Goal: Task Accomplishment & Management: Use online tool/utility

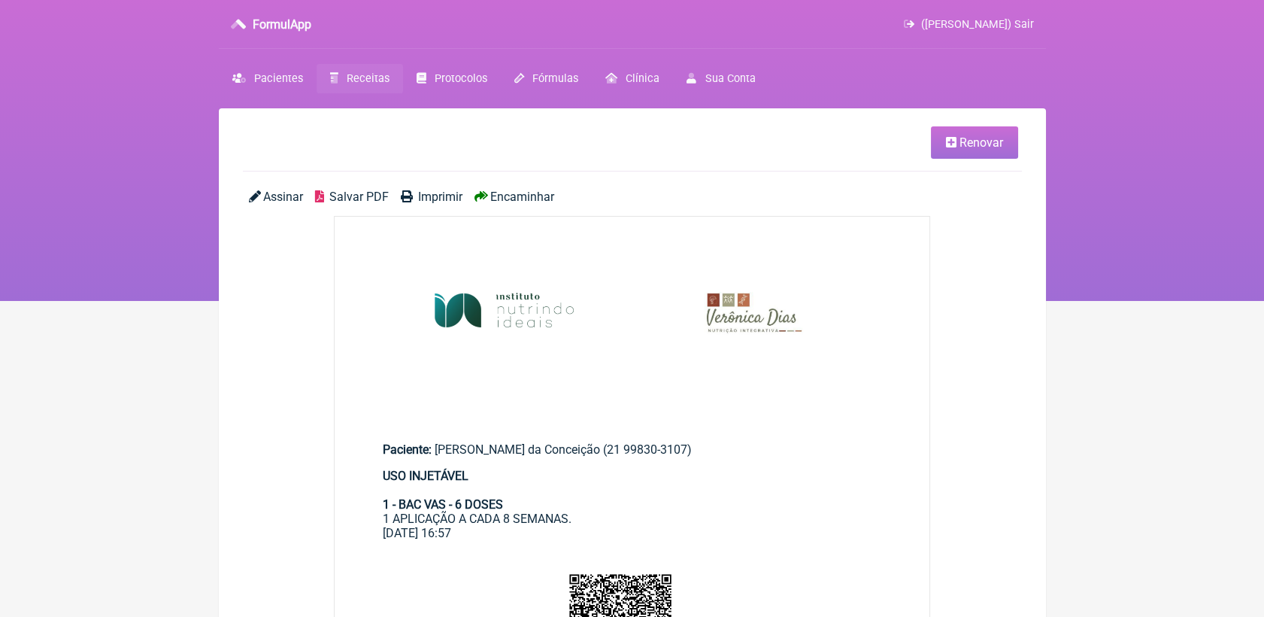
click at [376, 62] on nav "FormulApp ([PERSON_NAME]) Sair [GEOGRAPHIC_DATA] Receitas Protocolos Fórmulas […" at bounding box center [632, 150] width 1264 height 301
click at [372, 74] on span "Receitas" at bounding box center [368, 78] width 43 height 13
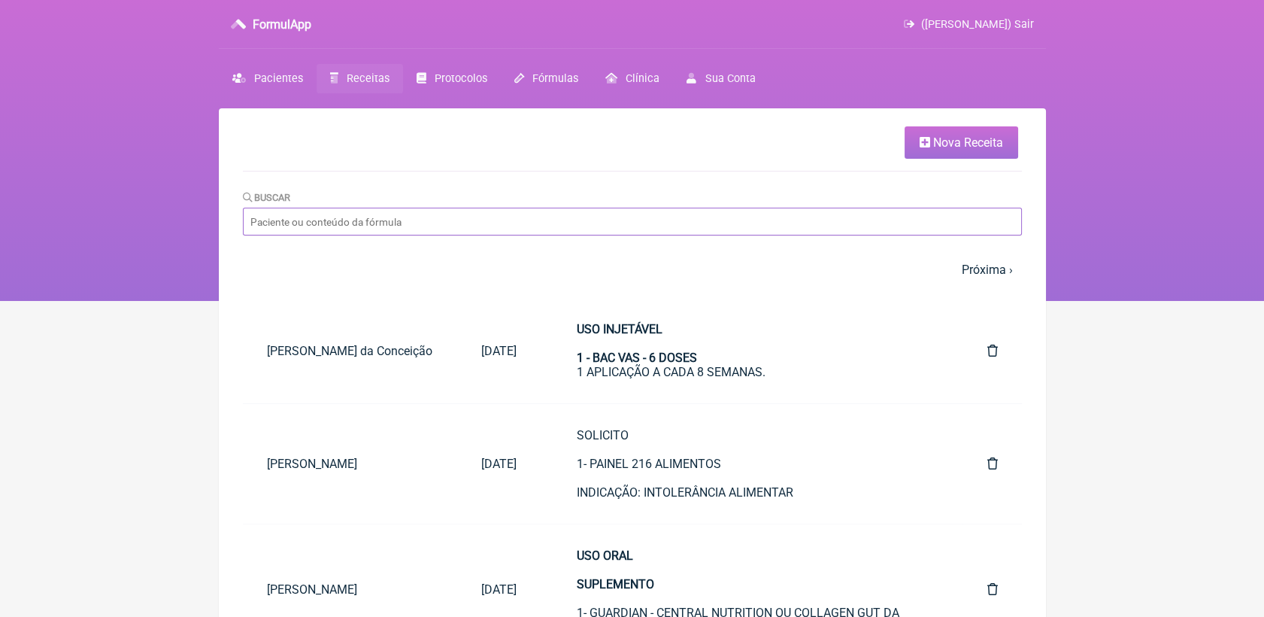
click at [393, 219] on input "Buscar" at bounding box center [632, 222] width 779 height 28
type input "[PERSON_NAME]"
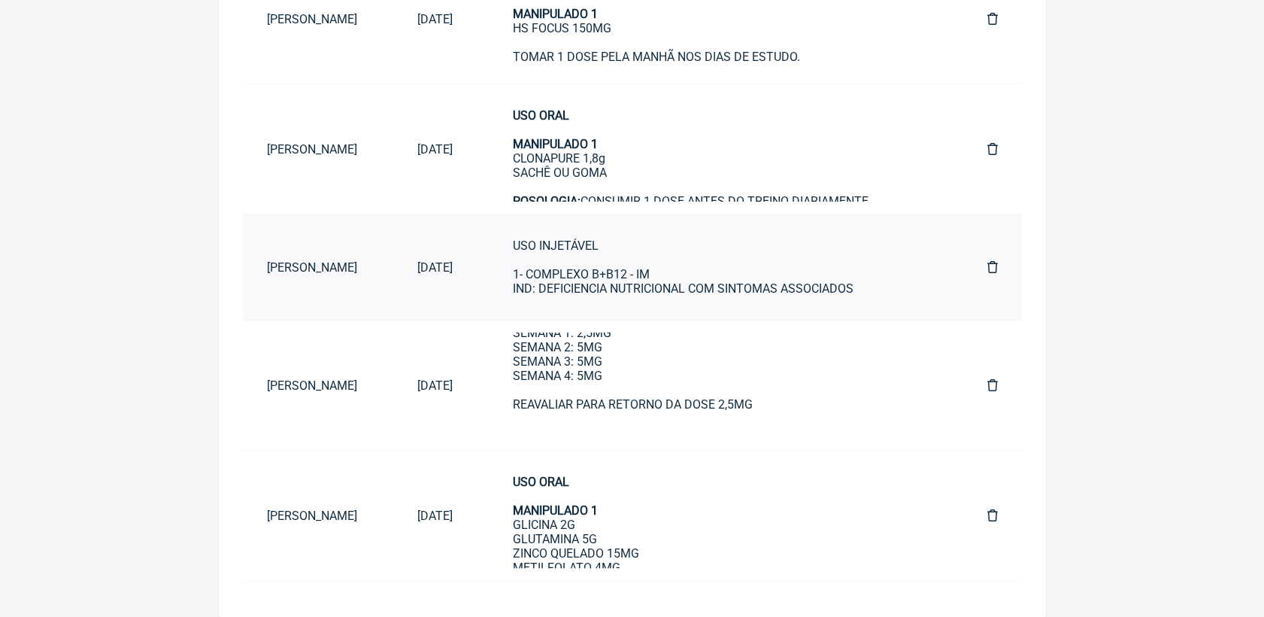
scroll to position [95, 0]
click at [598, 515] on strong "USO ORAL MANIPULADO 1" at bounding box center [555, 495] width 85 height 43
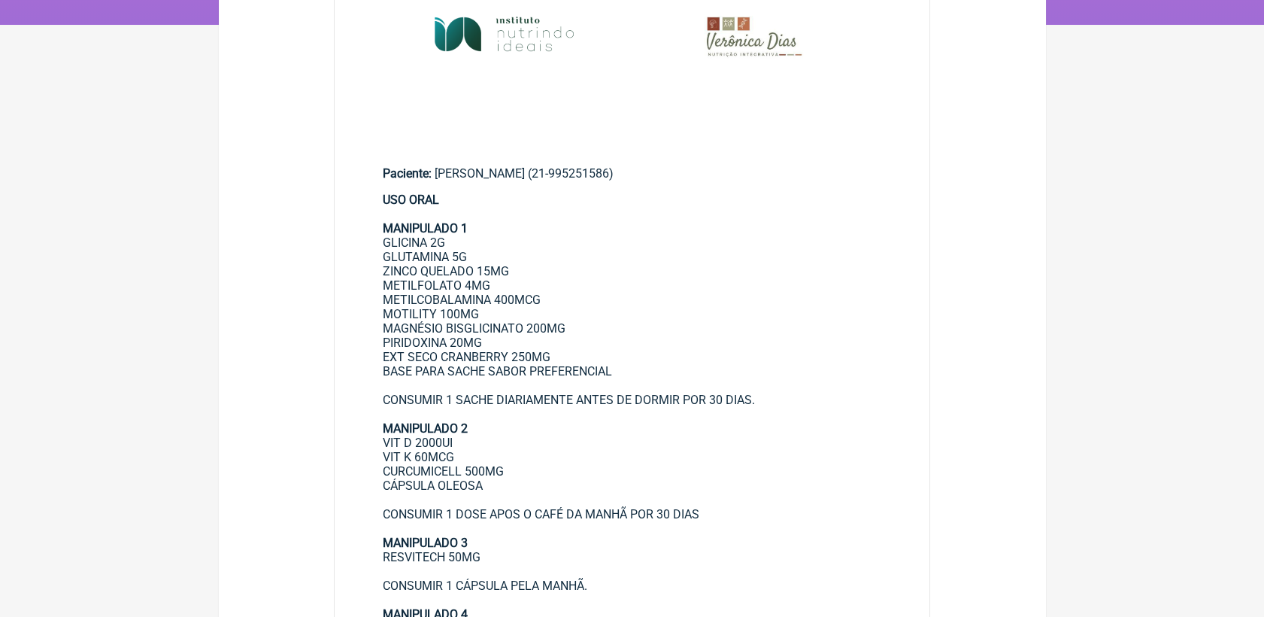
scroll to position [250, 0]
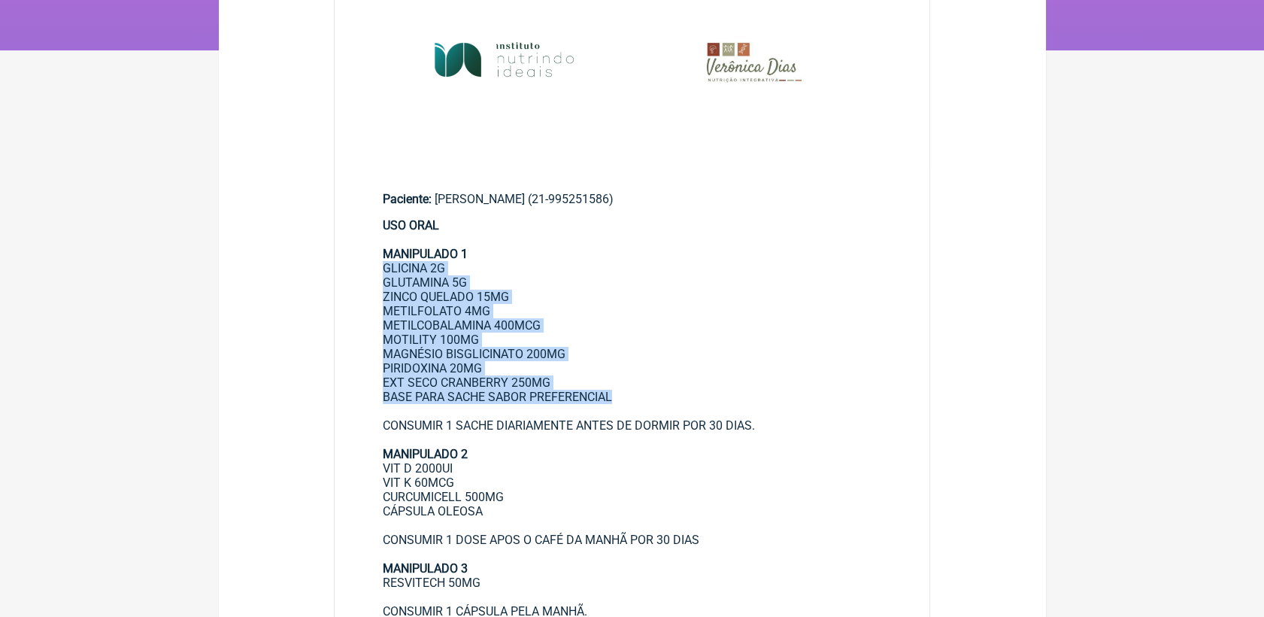
drag, startPoint x: 382, startPoint y: 265, endPoint x: 617, endPoint y: 399, distance: 270.1
click at [617, 399] on div "USO ORAL MANIPULADO 1 GLICINA 2G GLUTAMINA 5G ZINCO QUELADO 15MG METILFOLATO 4M…" at bounding box center [632, 575] width 499 height 714
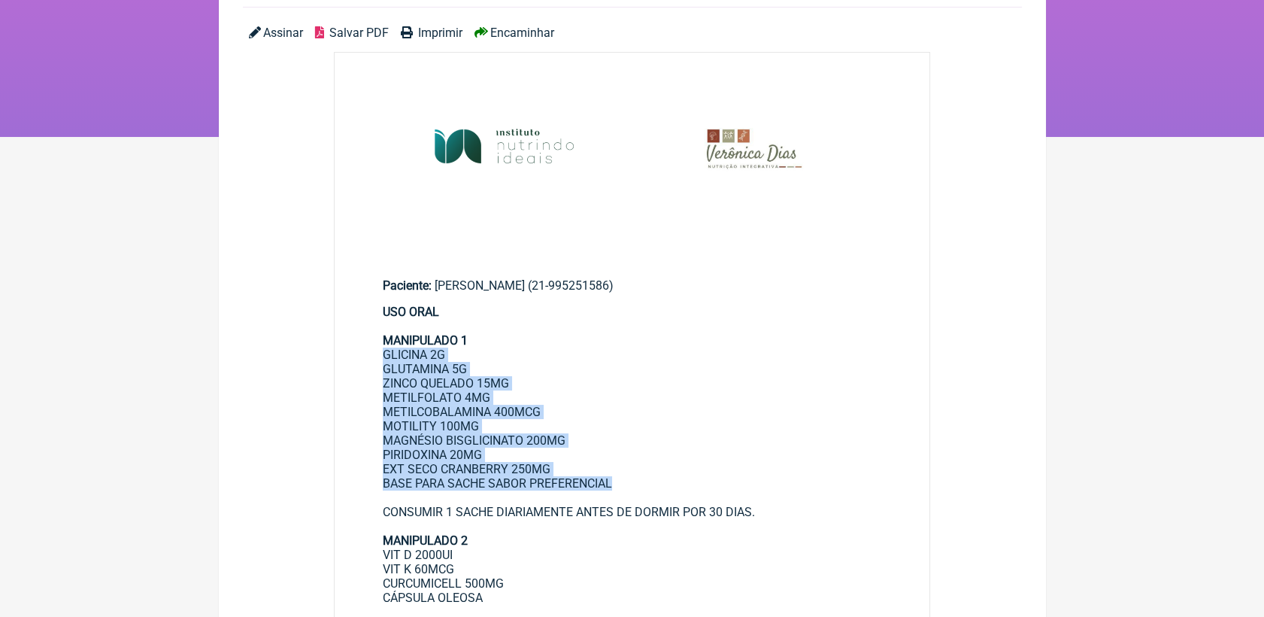
scroll to position [83, 0]
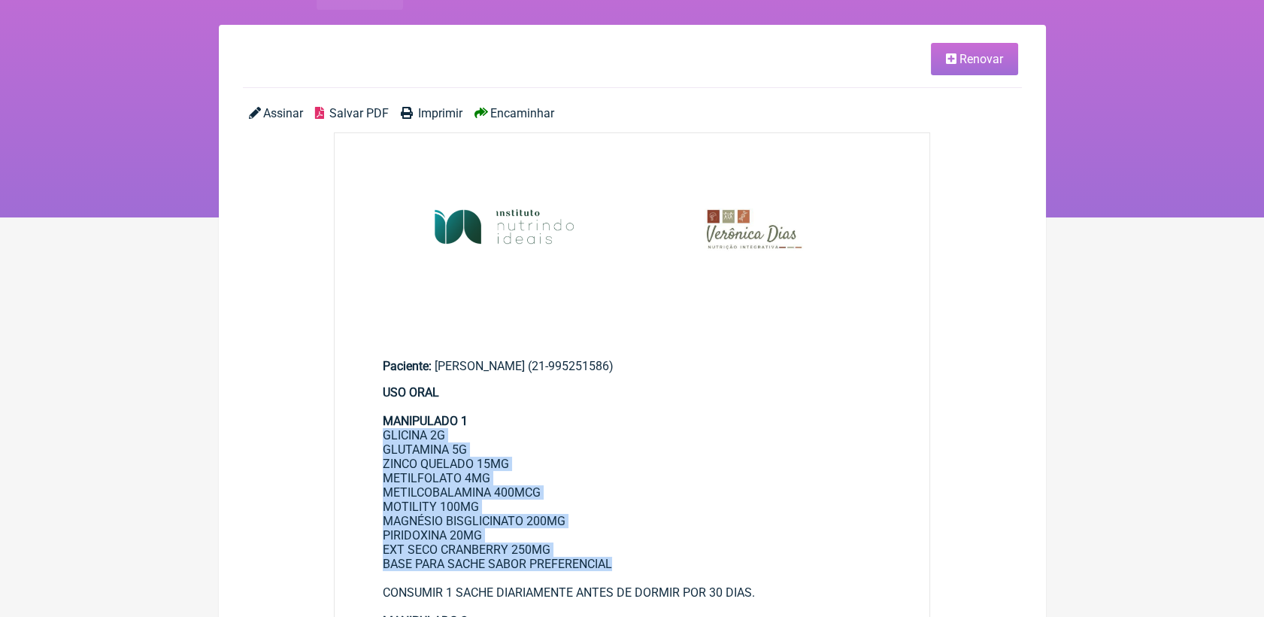
click at [974, 63] on span "Renovar" at bounding box center [981, 59] width 44 height 14
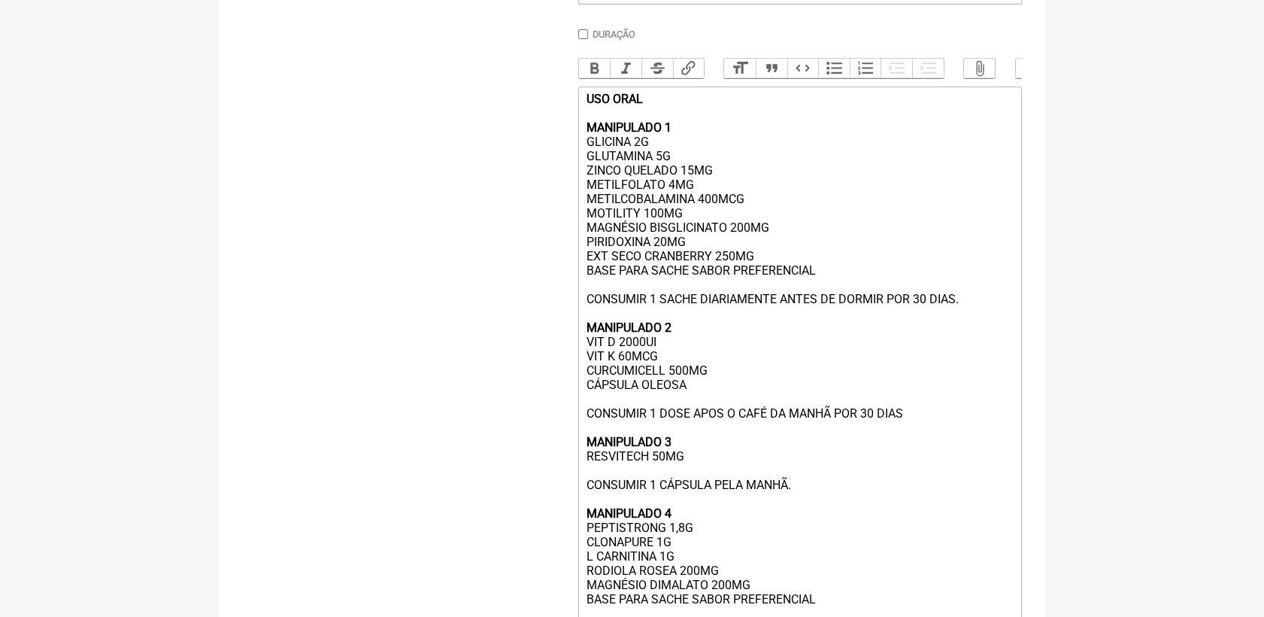
scroll to position [417, 0]
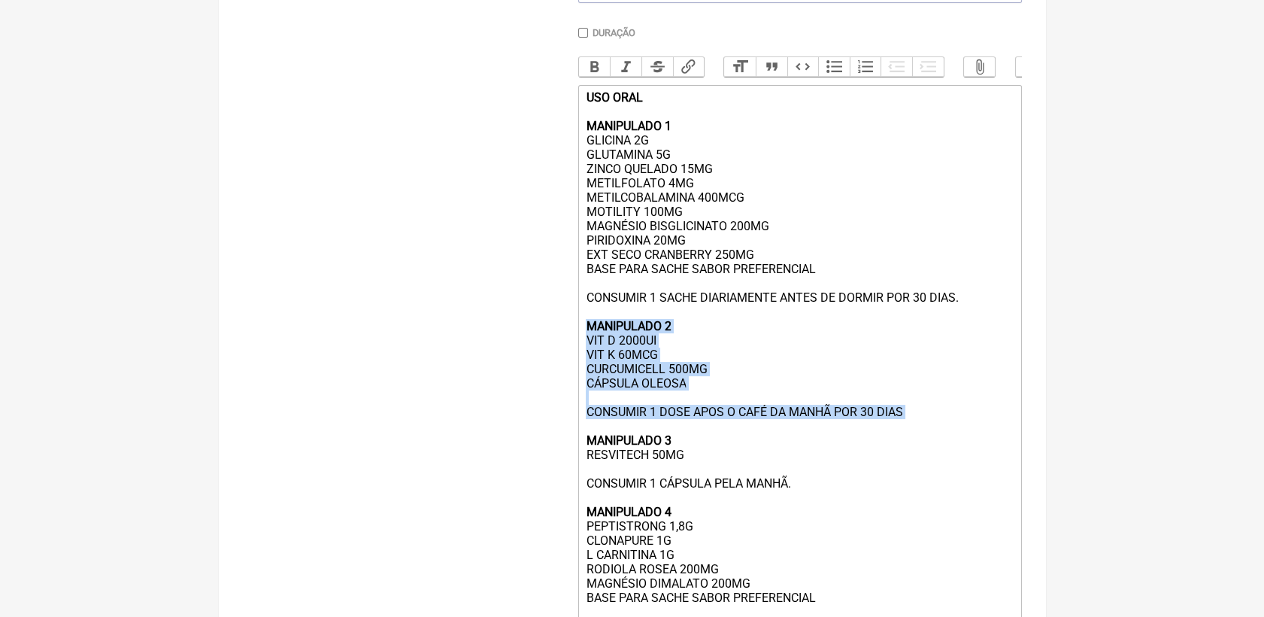
drag, startPoint x: 585, startPoint y: 352, endPoint x: 938, endPoint y: 454, distance: 367.9
click at [938, 454] on div "USO ORAL MANIPULADO 1 GLICINA 2G GLUTAMINA 5G ZINCO QUELADO 15MG METILFOLATO 4M…" at bounding box center [799, 447] width 427 height 714
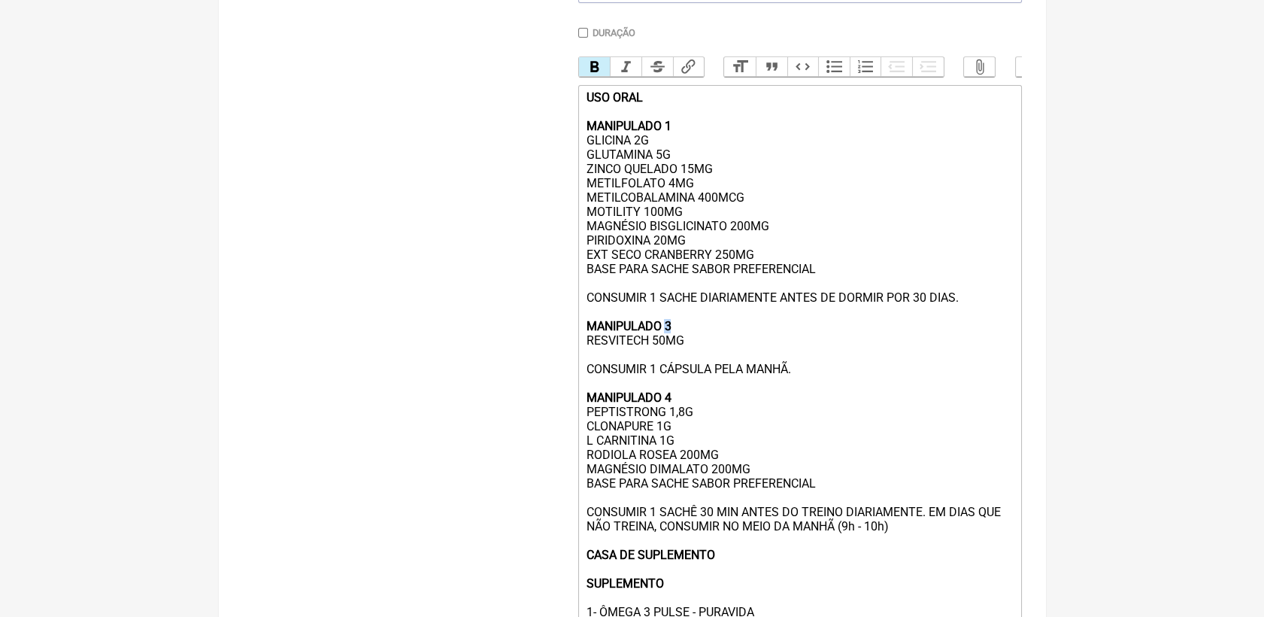
drag, startPoint x: 666, startPoint y: 350, endPoint x: 674, endPoint y: 348, distance: 7.9
click at [674, 348] on div "USO ORAL MANIPULADO 1 GLICINA 2G GLUTAMINA 5G ZINCO QUELADO 15MG METILFOLATO 4M…" at bounding box center [799, 390] width 427 height 600
drag, startPoint x: 587, startPoint y: 367, endPoint x: 799, endPoint y: 396, distance: 214.8
click at [799, 396] on div "USO ORAL MANIPULADO 1 GLICINA 2G GLUTAMINA 5G ZINCO QUELADO 15MG METILFOLATO 4M…" at bounding box center [799, 390] width 427 height 600
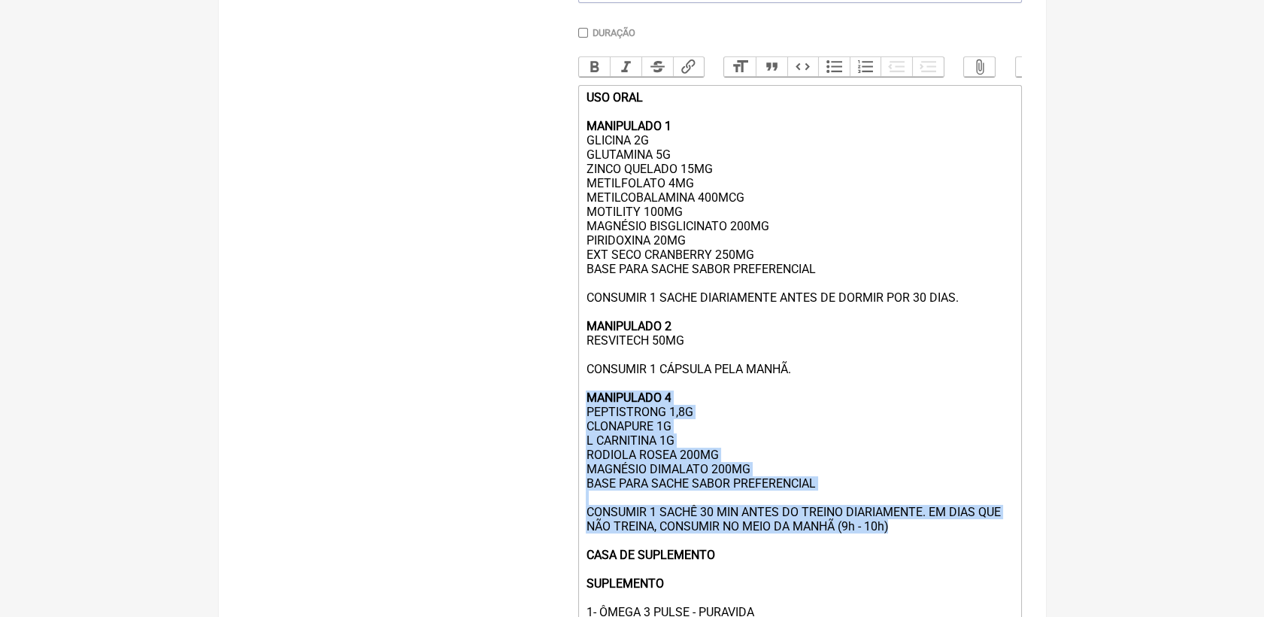
drag, startPoint x: 586, startPoint y: 420, endPoint x: 915, endPoint y: 562, distance: 358.7
click at [915, 562] on div "USO ORAL MANIPULADO 1 GLICINA 2G GLUTAMINA 5G ZINCO QUELADO 15MG METILFOLATO 4M…" at bounding box center [799, 390] width 427 height 600
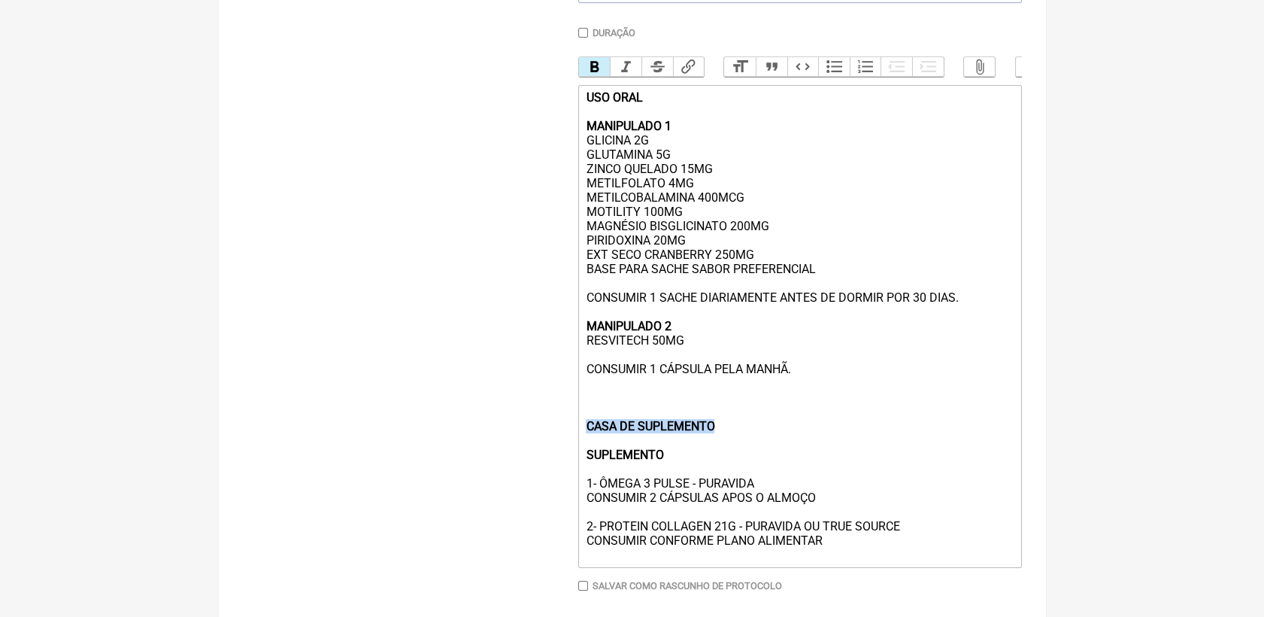
drag, startPoint x: 583, startPoint y: 450, endPoint x: 729, endPoint y: 454, distance: 145.2
click at [729, 454] on trix-editor "USO ORAL MANIPULADO 1 GLICINA 2G GLUTAMINA 5G ZINCO QUELADO 15MG METILFOLATO 4M…" at bounding box center [800, 326] width 444 height 483
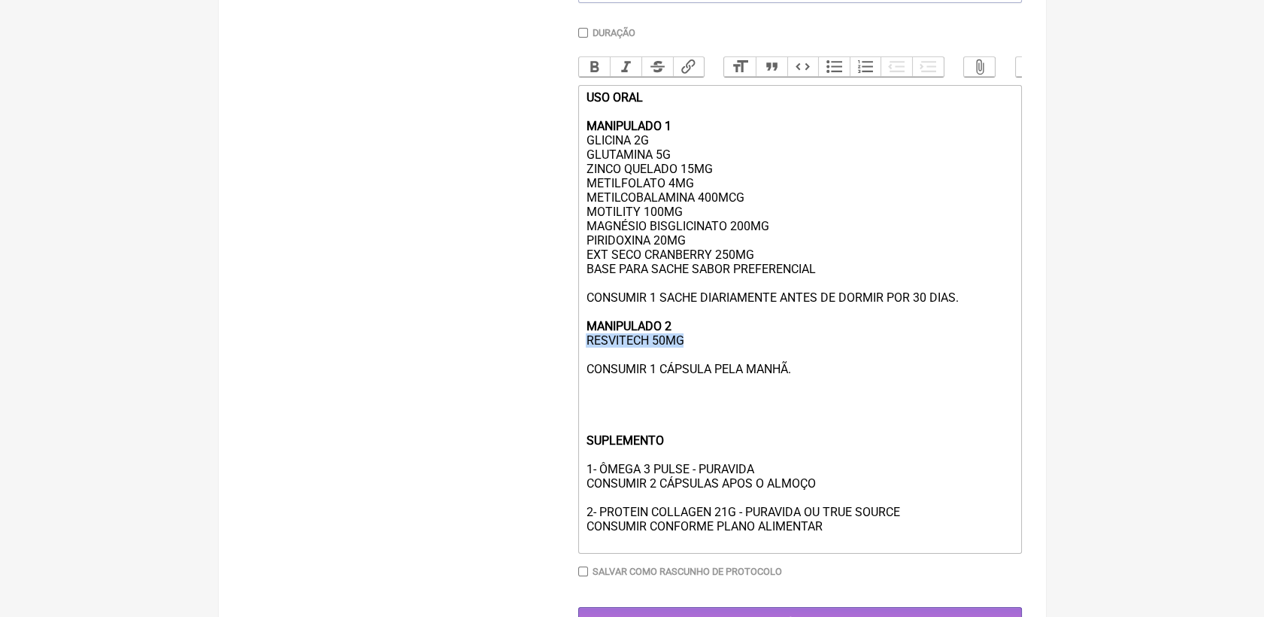
drag, startPoint x: 585, startPoint y: 362, endPoint x: 690, endPoint y: 358, distance: 104.6
click at [690, 358] on div "USO ORAL MANIPULADO 1 GLICINA 2G GLUTAMINA 5G ZINCO QUELADO 15MG METILFOLATO 4M…" at bounding box center [799, 318] width 427 height 457
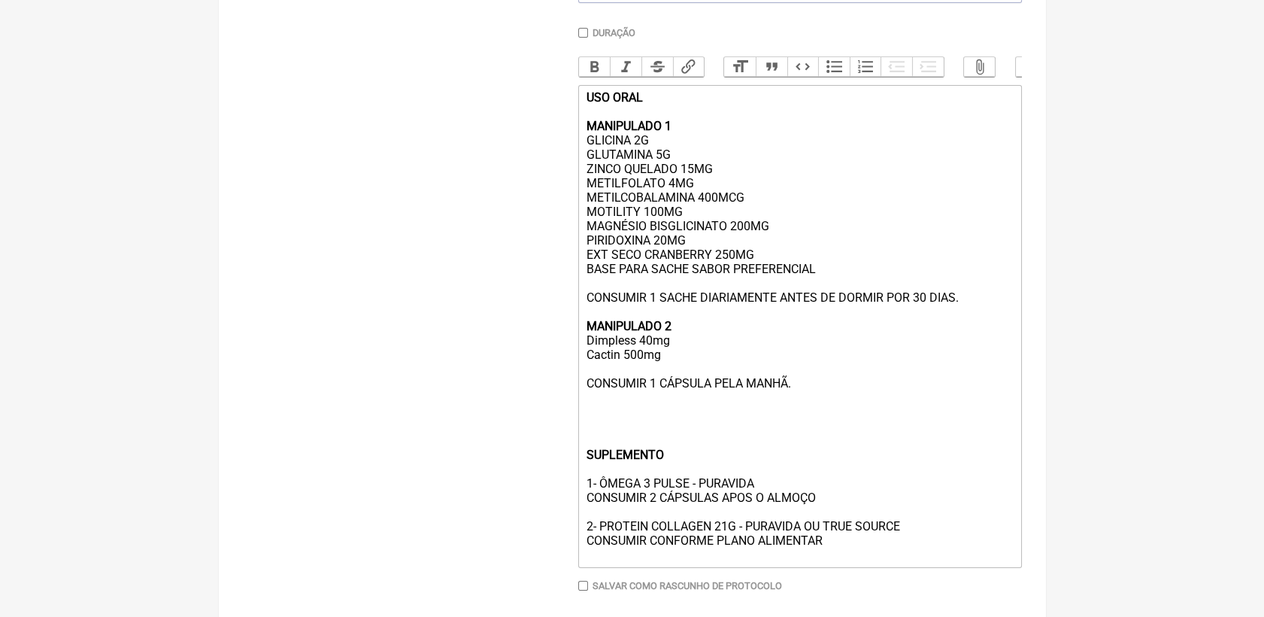
click at [665, 422] on div "USO ORAL MANIPULADO 1 GLICINA 2G GLUTAMINA 5G ZINCO QUELADO 15MG METILFOLATO 4M…" at bounding box center [799, 325] width 427 height 471
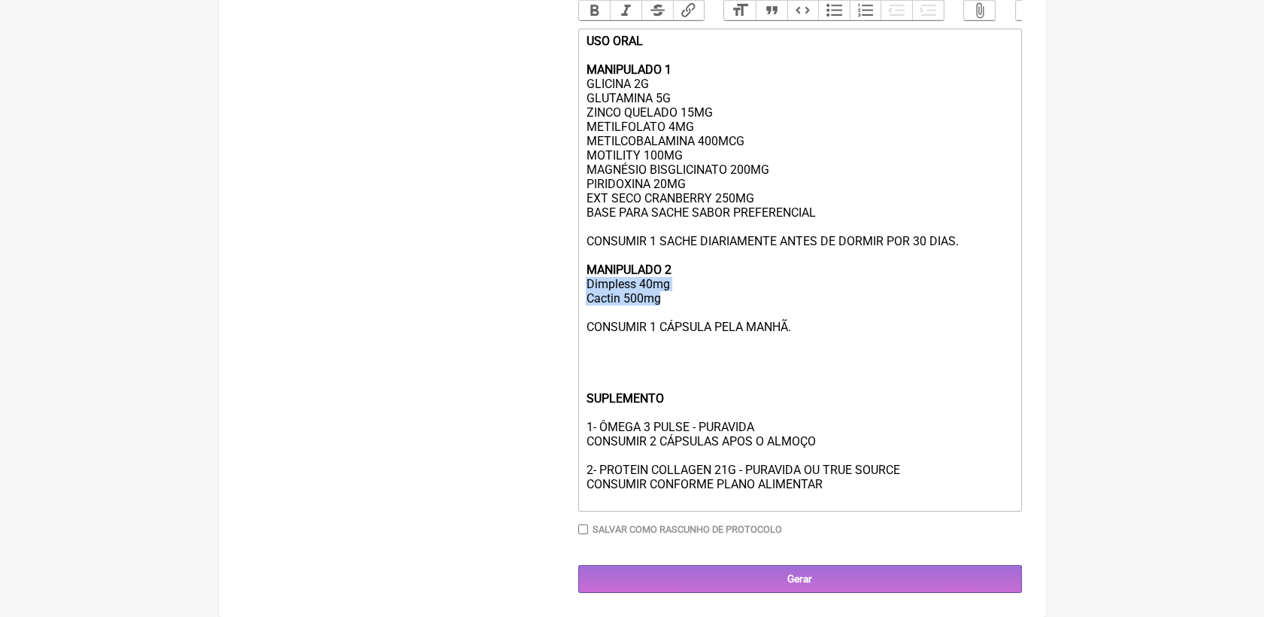
drag, startPoint x: 661, startPoint y: 296, endPoint x: 589, endPoint y: 280, distance: 73.9
click at [589, 280] on div "USO ORAL MANIPULADO 1 GLICINA 2G GLUTAMINA 5G ZINCO QUELADO 15MG METILFOLATO 4M…" at bounding box center [799, 269] width 427 height 471
paste trix-editor "<div><strong>USO ORAL<br><br>MANIPULADO 1</strong><br>GLICINA 2G<br>GLUTAMINA 5…"
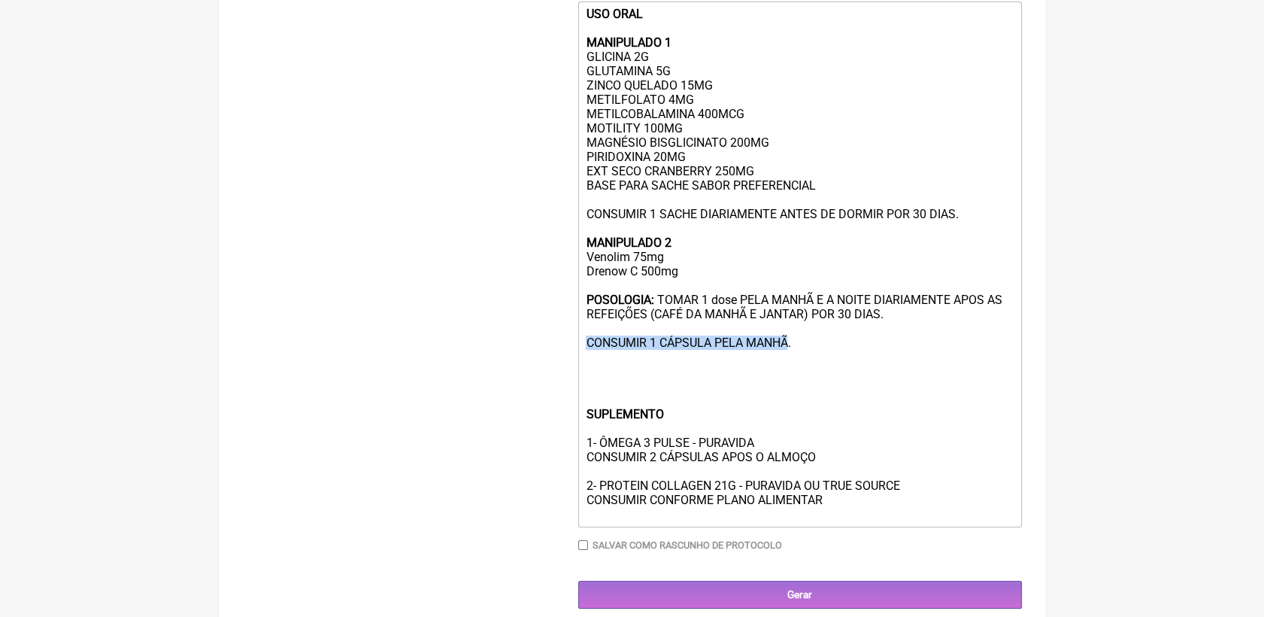
drag, startPoint x: 791, startPoint y: 371, endPoint x: 582, endPoint y: 368, distance: 209.0
click at [582, 368] on trix-editor "USO ORAL MANIPULADO 1 GLICINA 2G GLUTAMINA 5G ZINCO QUELADO 15MG METILFOLATO 4M…" at bounding box center [800, 265] width 444 height 526
paste trix-editor "<div><strong>USO ORAL<br><br>MANIPULADO 1</strong><br>GLICINA 2G<br>GLUTAMINA 5…"
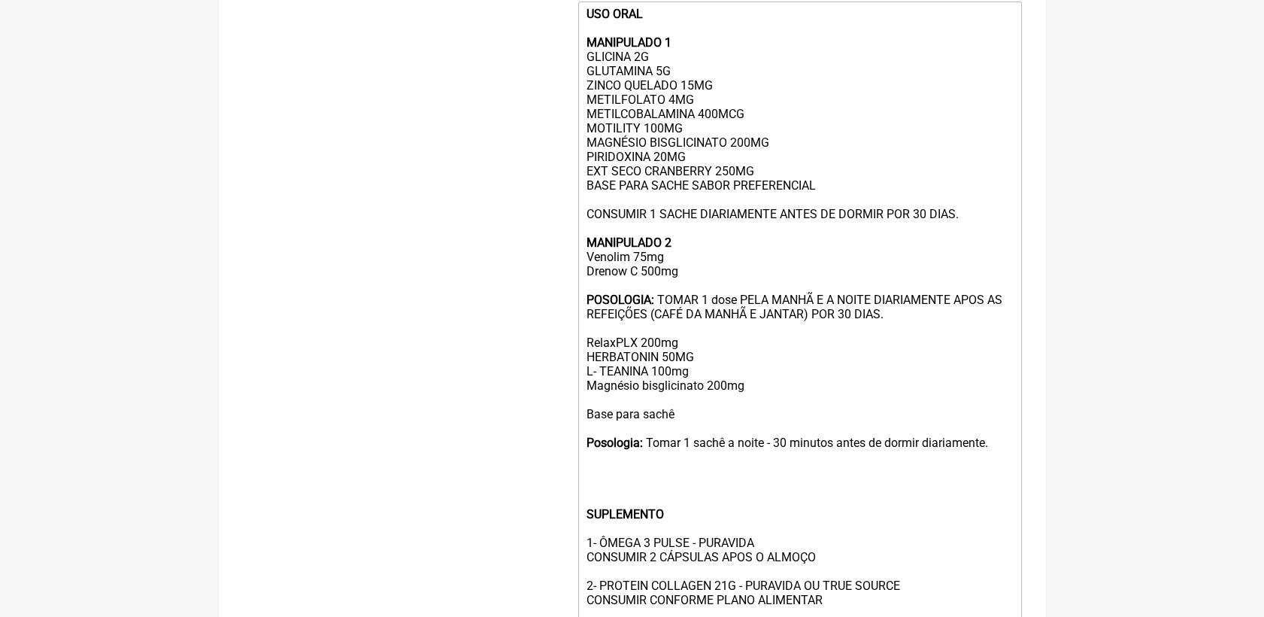
click at [588, 360] on div "USO ORAL MANIPULADO 1 GLICINA 2G GLUTAMINA 5G ZINCO QUELADO 15MG METILFOLATO 4M…" at bounding box center [799, 314] width 427 height 614
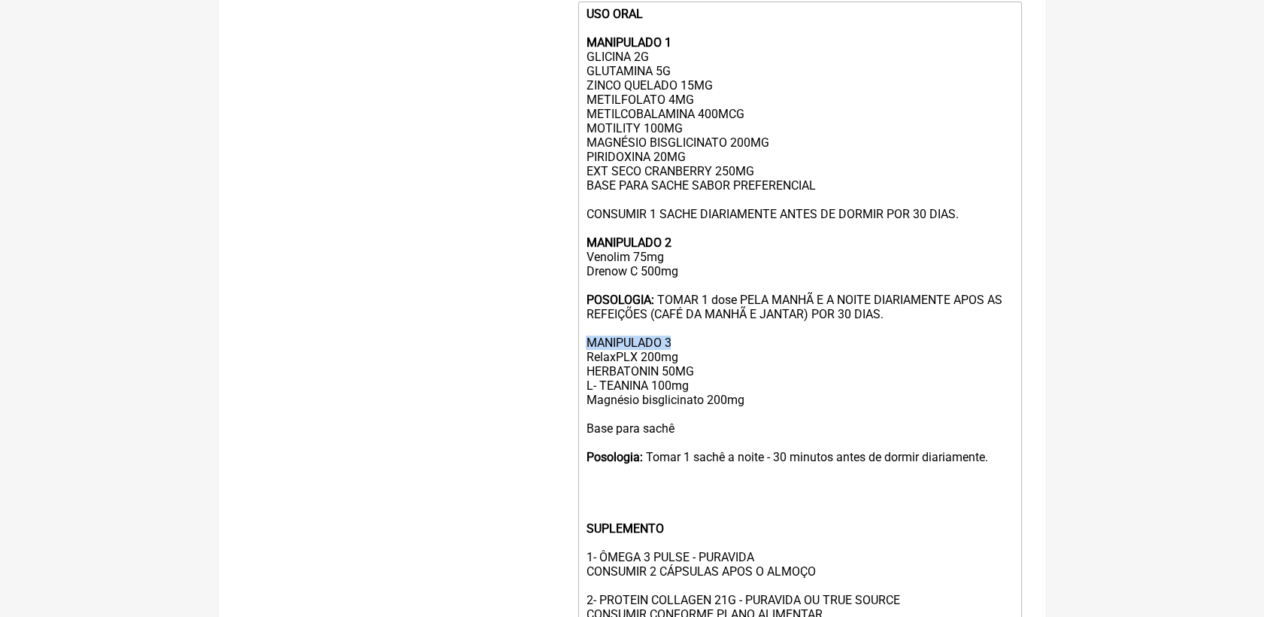
drag, startPoint x: 671, startPoint y: 366, endPoint x: 579, endPoint y: 365, distance: 92.5
click at [579, 365] on trix-editor "USO ORAL MANIPULADO 1 GLICINA 2G GLUTAMINA 5G ZINCO QUELADO 15MG METILFOLATO 4M…" at bounding box center [800, 322] width 444 height 640
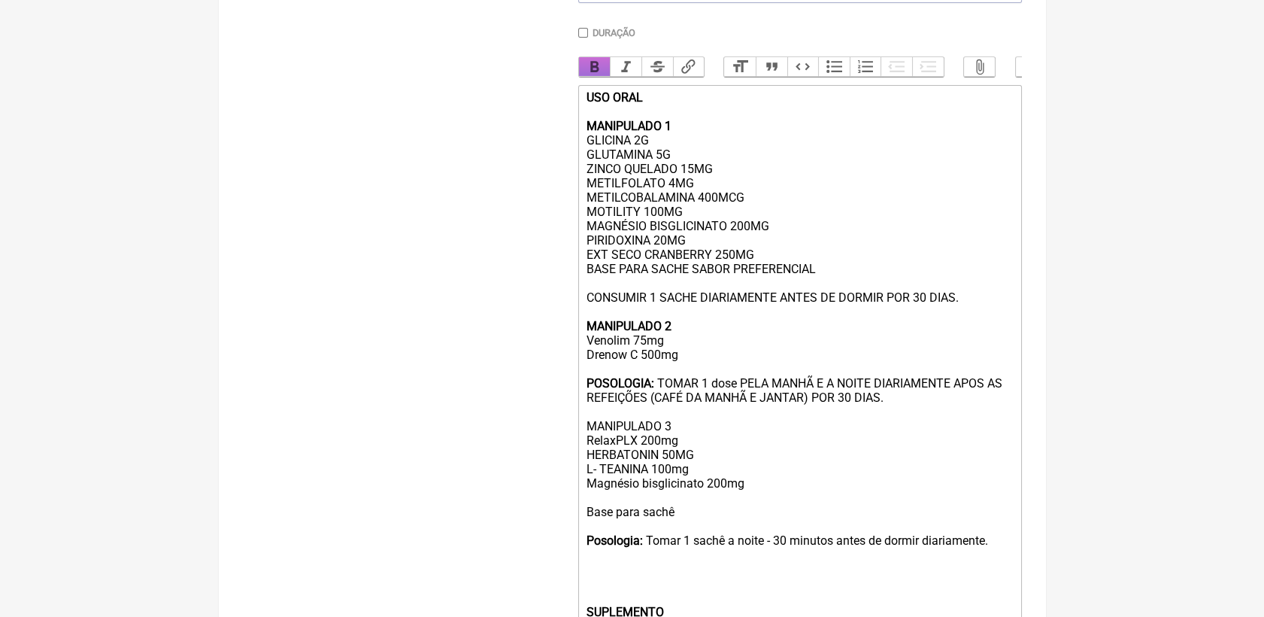
click at [587, 75] on button "Bold" at bounding box center [595, 67] width 32 height 20
click at [765, 502] on div "USO ORAL MANIPULADO 1 GLICINA 2G GLUTAMINA 5G ZINCO QUELADO 15MG METILFOLATO 4M…" at bounding box center [799, 404] width 427 height 629
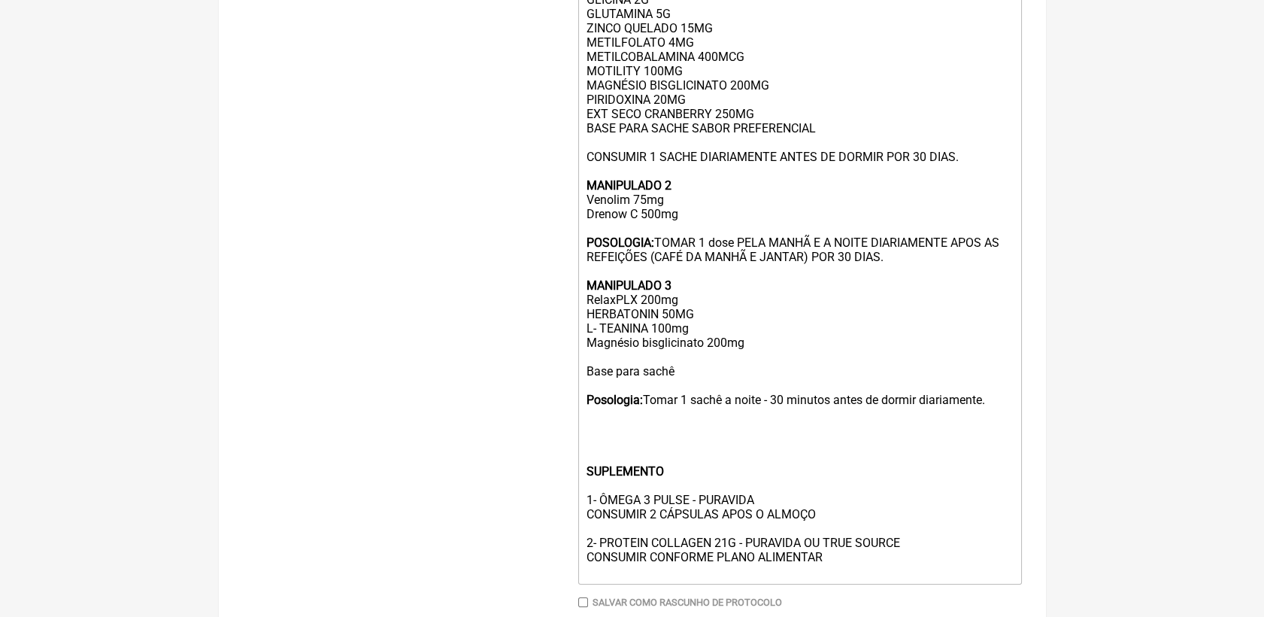
scroll to position [415, 0]
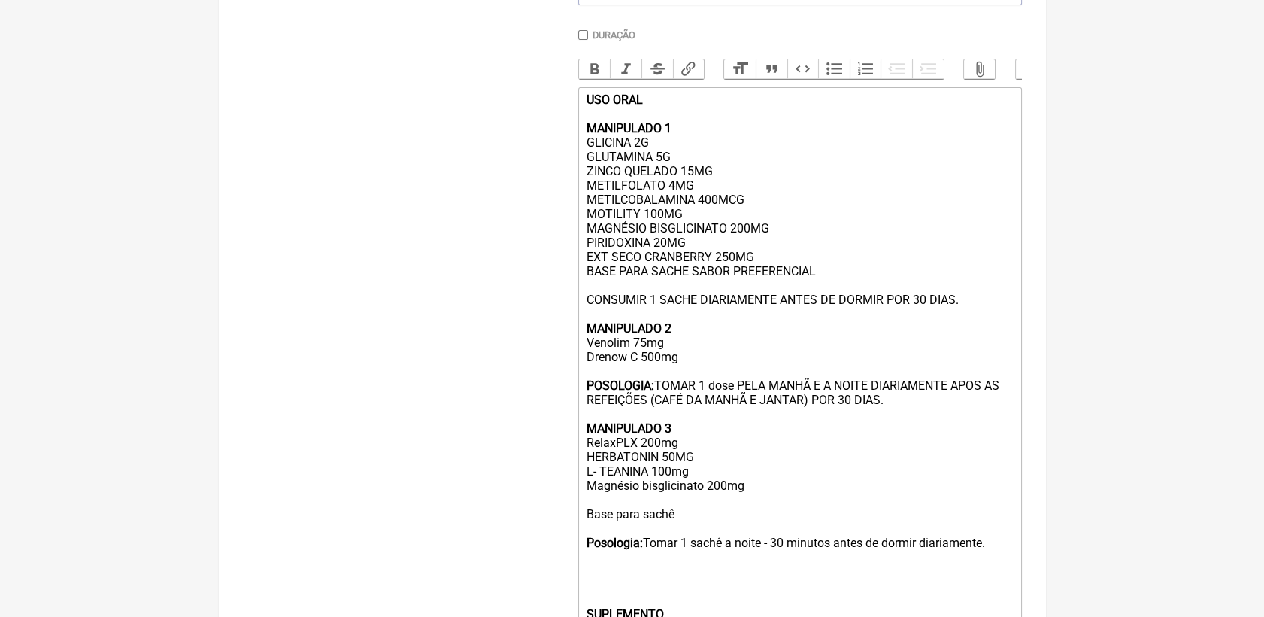
click at [586, 204] on div "USO ORAL MANIPULADO 1 GLICINA 2G GLUTAMINA 5G ZINCO QUELADO 15MG METILFOLATO 4M…" at bounding box center [799, 406] width 427 height 629
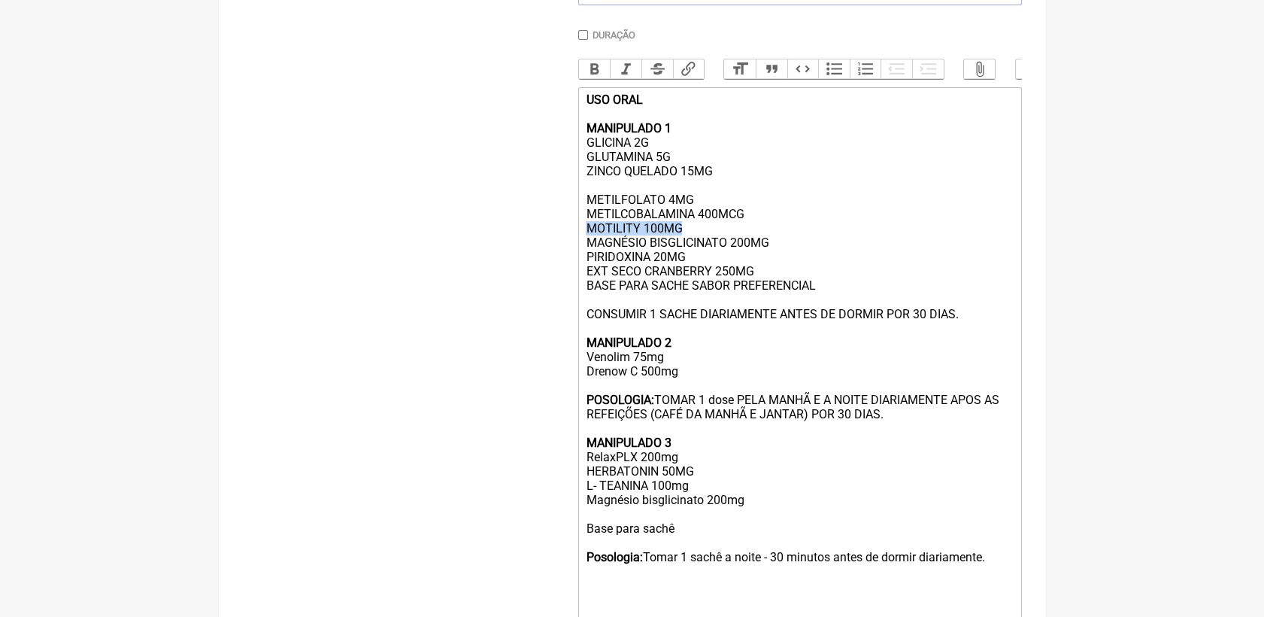
drag, startPoint x: 587, startPoint y: 247, endPoint x: 685, endPoint y: 248, distance: 97.8
click at [685, 248] on div "USO ORAL MANIPULADO 1 GLICINA 2G GLUTAMINA 5G ZINCO QUELADO 15MG METILFOLATO 4M…" at bounding box center [799, 413] width 427 height 643
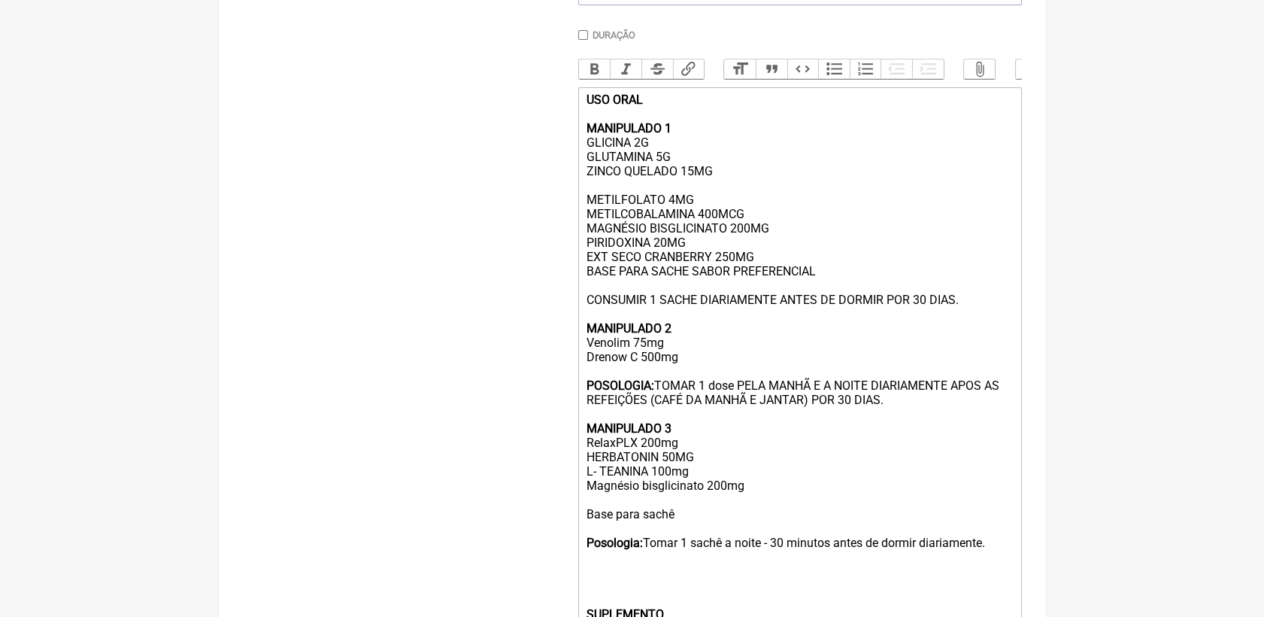
click at [640, 200] on div "USO ORAL MANIPULADO 1 GLICINA 2G GLUTAMINA 5G ZINCO QUELADO 15MG METILFOLATO 4M…" at bounding box center [799, 406] width 427 height 629
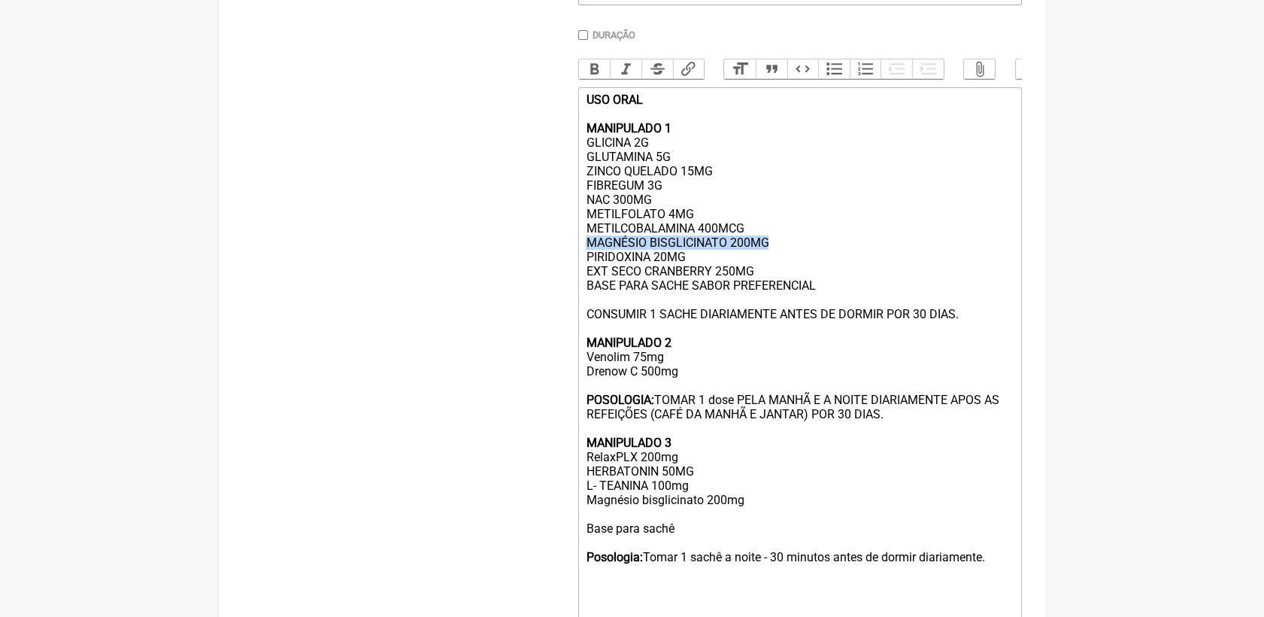
drag, startPoint x: 583, startPoint y: 262, endPoint x: 769, endPoint y: 264, distance: 186.5
click at [769, 264] on trix-editor "USO ORAL MANIPULADO 1 GLICINA 2G GLUTAMINA 5G ZINCO QUELADO 15MG FIBREGUM 3G NA…" at bounding box center [800, 414] width 444 height 654
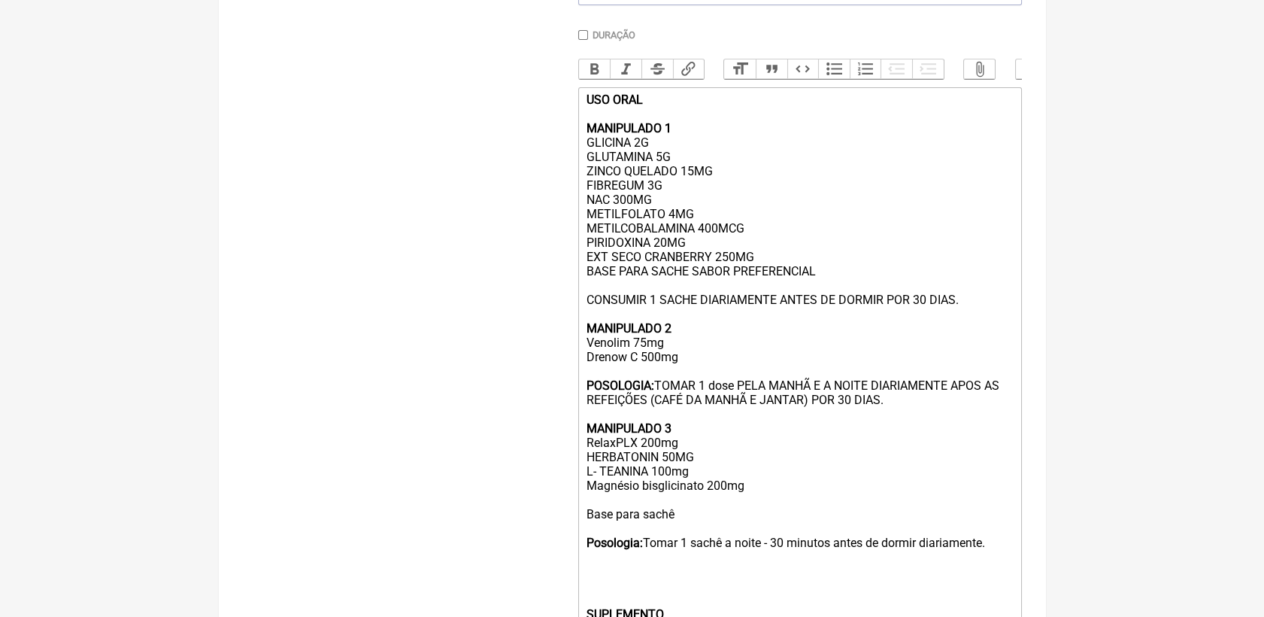
click at [764, 277] on div "USO ORAL MANIPULADO 1 GLICINA 2G GLUTAMINA 5G ZINCO QUELADO 15MG FIBREGUM 3G NA…" at bounding box center [799, 406] width 427 height 629
drag, startPoint x: 584, startPoint y: 280, endPoint x: 758, endPoint y: 282, distance: 173.7
click at [758, 282] on div "USO ORAL MANIPULADO 1 GLICINA 2G GLUTAMINA 5G ZINCO QUELADO 15MG FIBREGUM 3G NA…" at bounding box center [799, 406] width 427 height 629
click at [672, 232] on div "USO ORAL MANIPULADO 1 GLICINA 2G GLUTAMINA 5G ZINCO QUELADO 15MG FIBREGUM 3G NA…" at bounding box center [799, 406] width 427 height 629
click at [915, 361] on div "USO ORAL MANIPULADO 1 GLICINA 2G GLUTAMINA 5G ZINCO QUELADO 15MG FIBREGUM 3G NA…" at bounding box center [799, 406] width 427 height 629
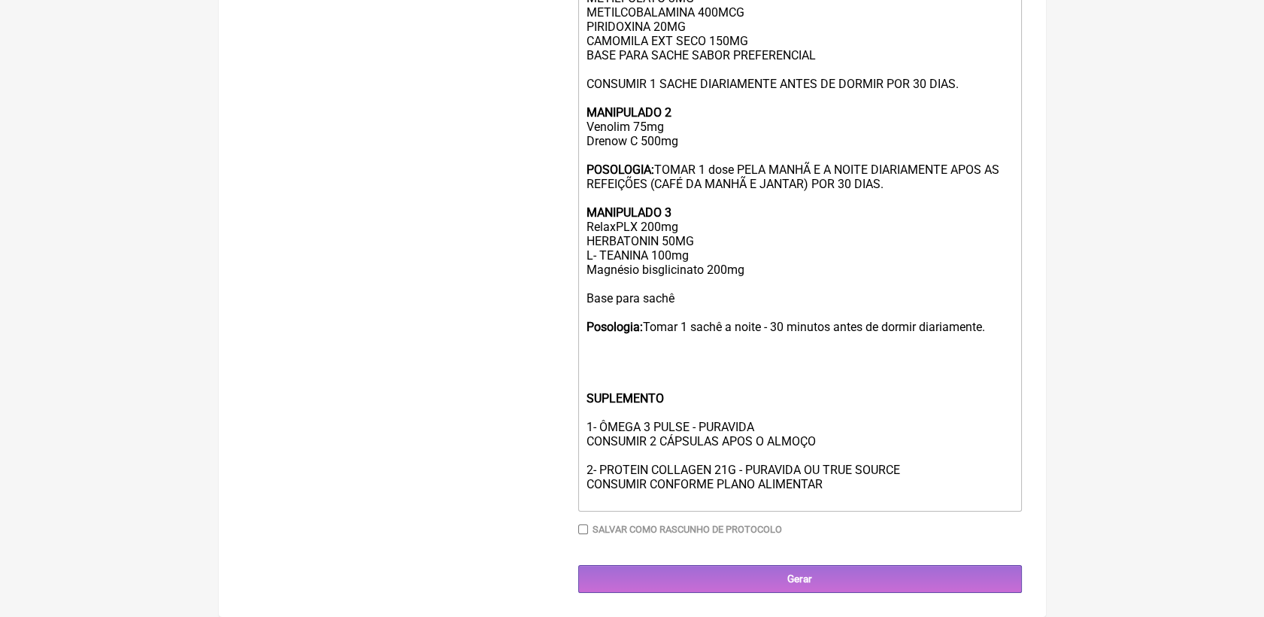
scroll to position [666, 0]
click at [620, 353] on div "USO ORAL MANIPULADO 1 GLICINA 2G GLUTAMINA 5G ZINCO QUELADO 15MG FIBREGUM 3G NA…" at bounding box center [799, 191] width 427 height 629
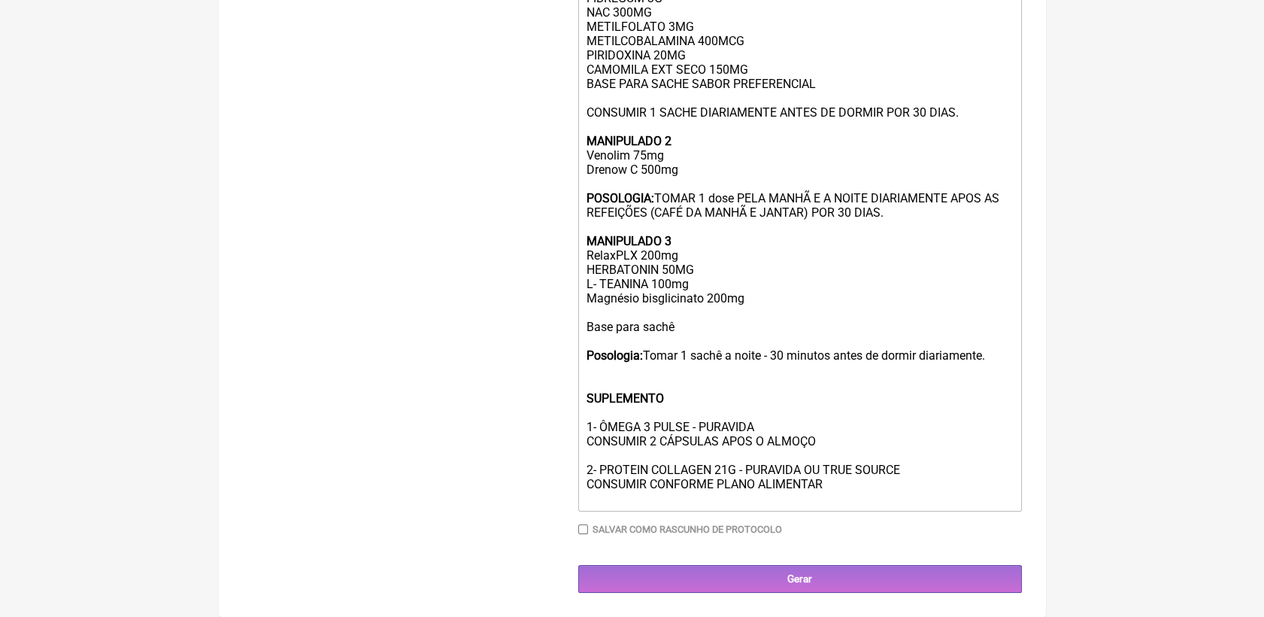
scroll to position [637, 0]
click at [854, 488] on div "USO ORAL MANIPULADO 1 GLICINA 2G GLUTAMINA 5G ZINCO QUELADO 15MG FIBREGUM 3G NA…" at bounding box center [799, 205] width 427 height 600
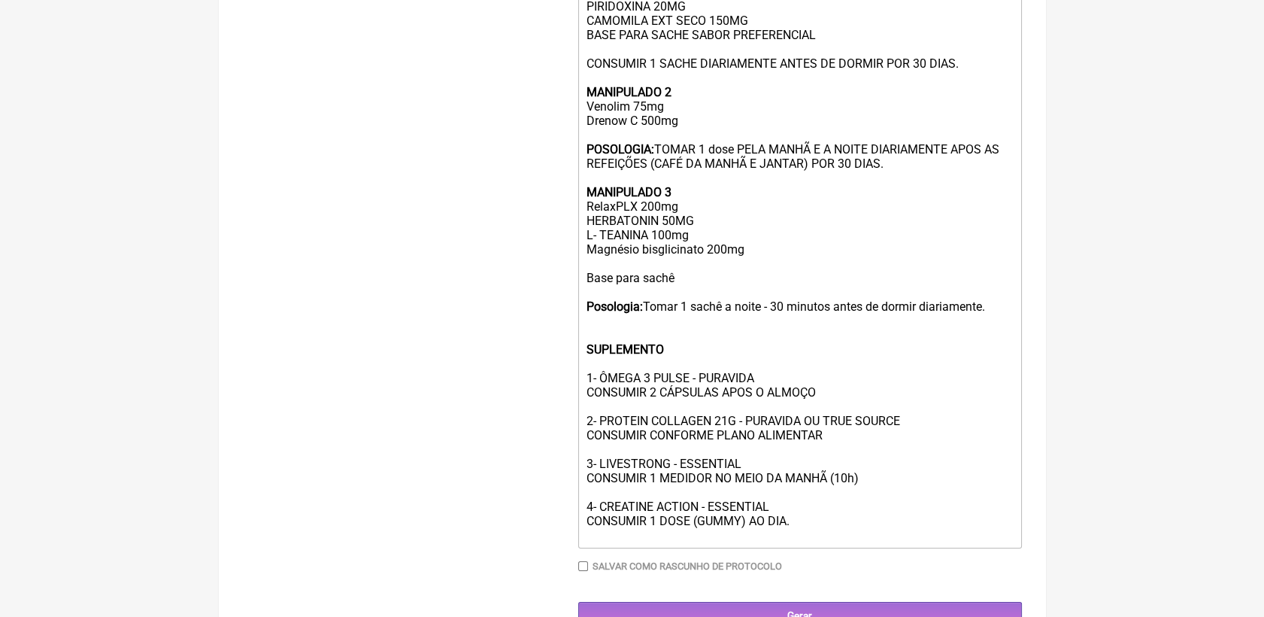
drag, startPoint x: 586, startPoint y: 407, endPoint x: 764, endPoint y: 408, distance: 178.2
click at [764, 408] on div "USO ORAL MANIPULADO 1 GLICINA 2G GLUTAMINA 5G ZINCO QUELADO 15MG FIBREGUM 3G NA…" at bounding box center [799, 199] width 427 height 686
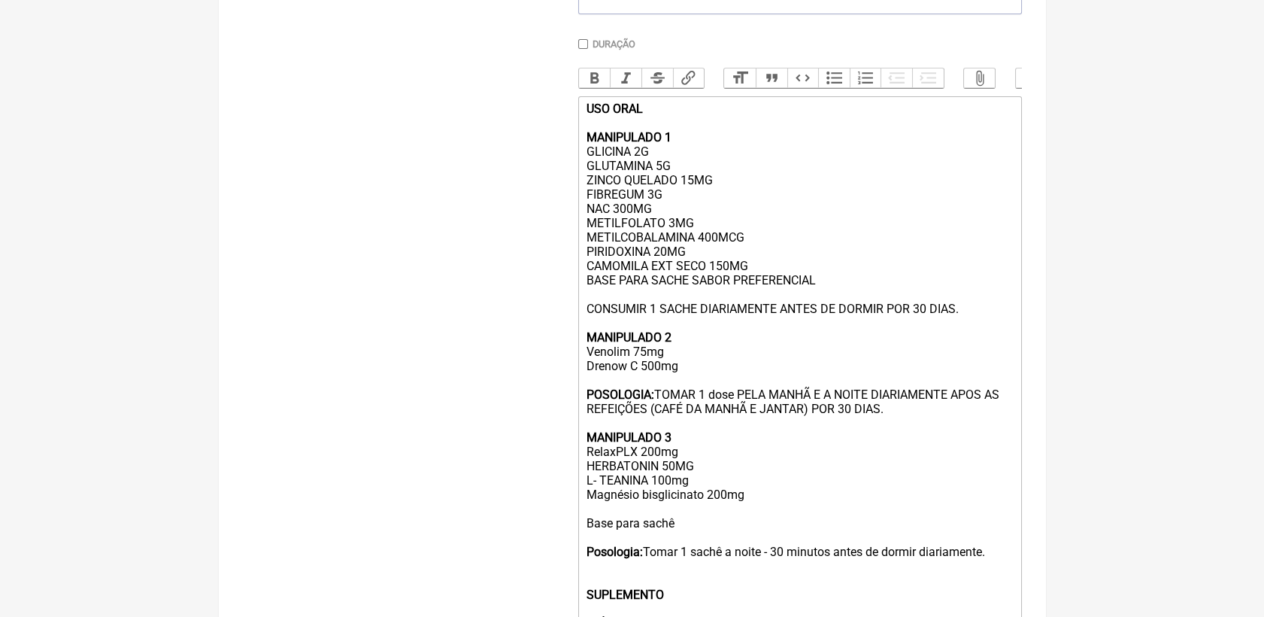
scroll to position [401, 0]
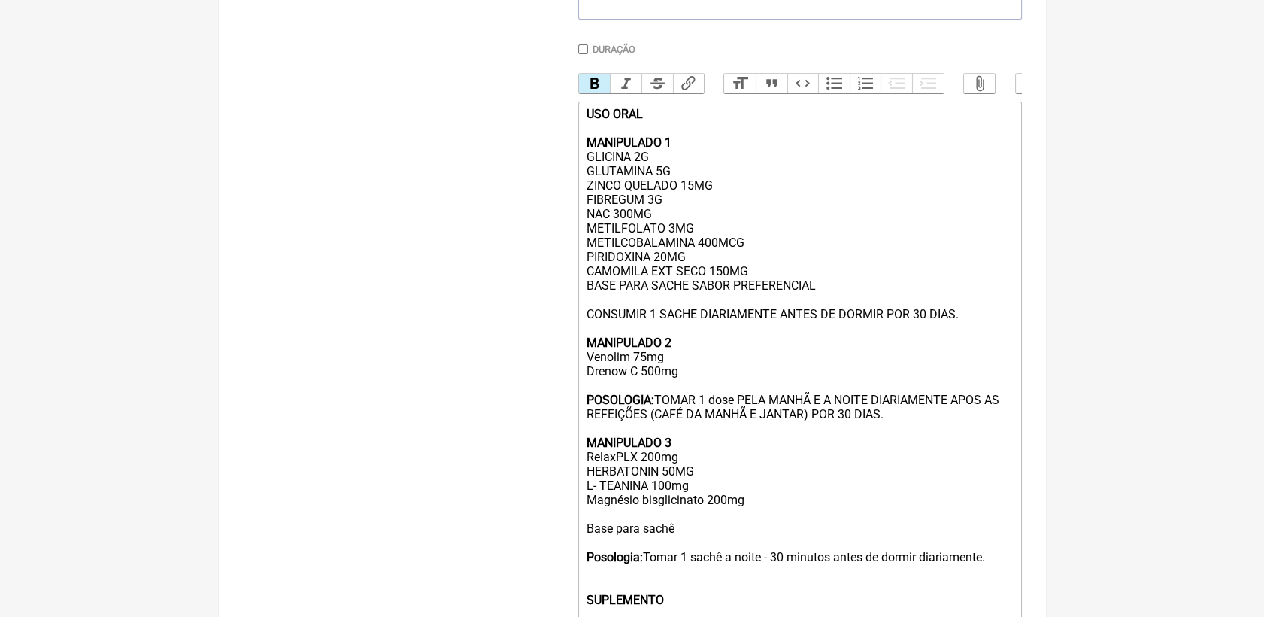
click at [599, 91] on button "Bold" at bounding box center [595, 84] width 32 height 20
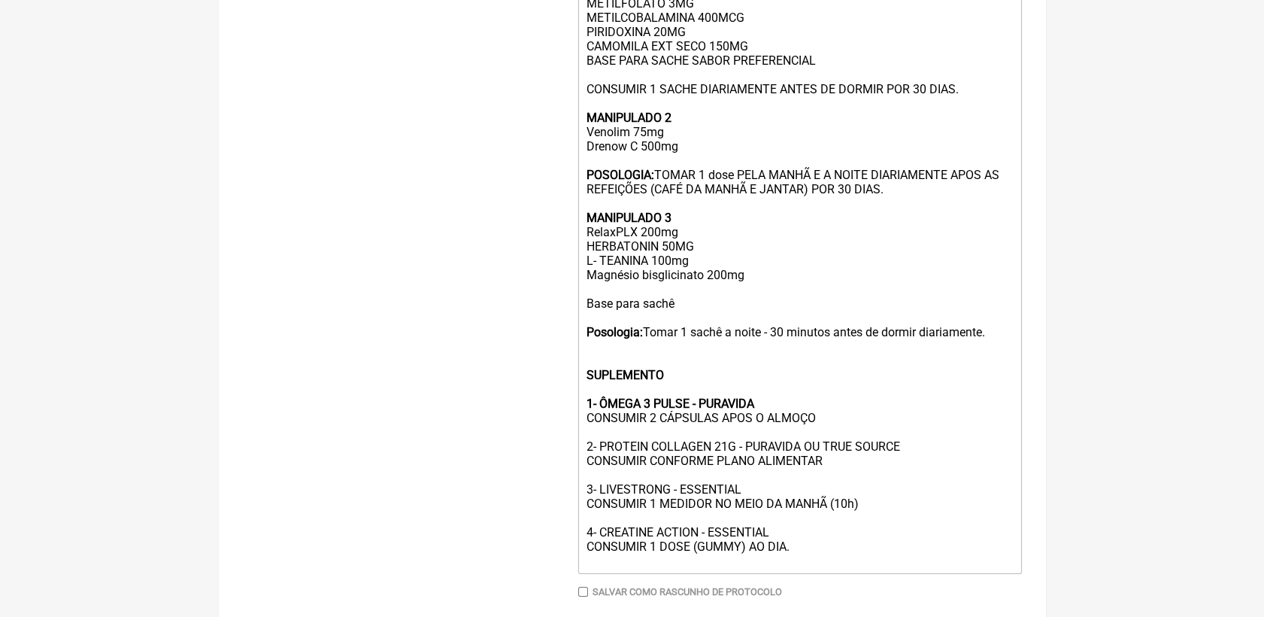
scroll to position [651, 0]
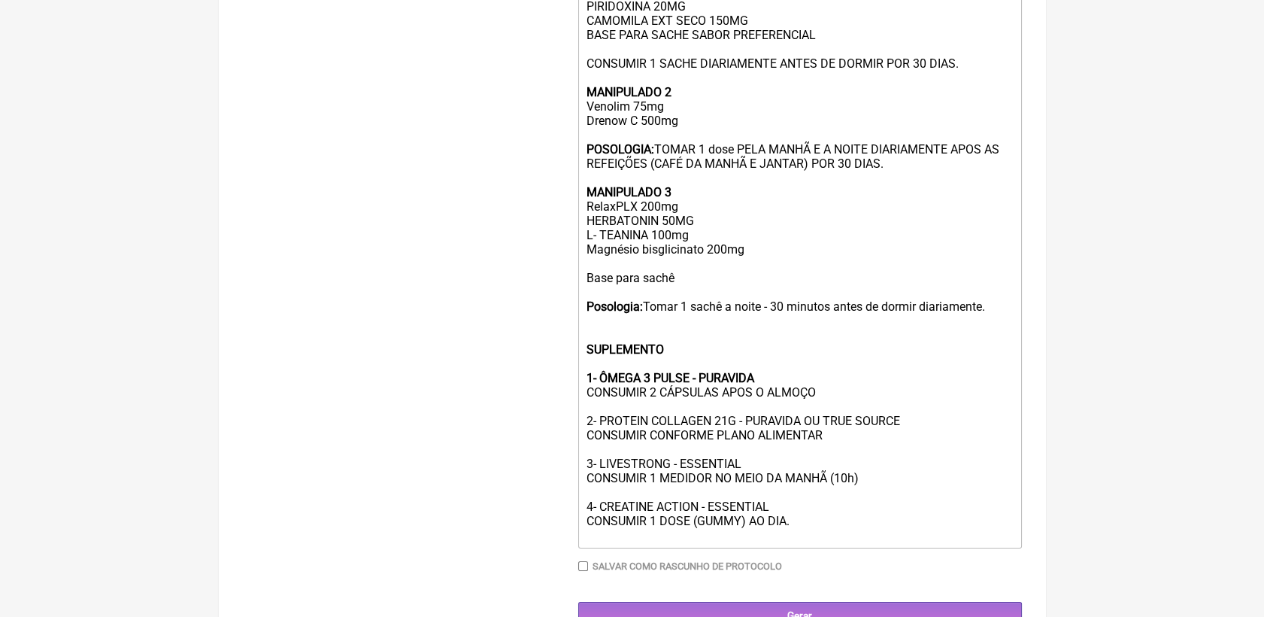
drag, startPoint x: 583, startPoint y: 456, endPoint x: 910, endPoint y: 458, distance: 327.1
click at [910, 458] on trix-editor "USO ORAL MANIPULADO 1 GLICINA 2G GLUTAMINA 5G ZINCO QUELADO 15MG FIBREGUM 3G NA…" at bounding box center [800, 199] width 444 height 697
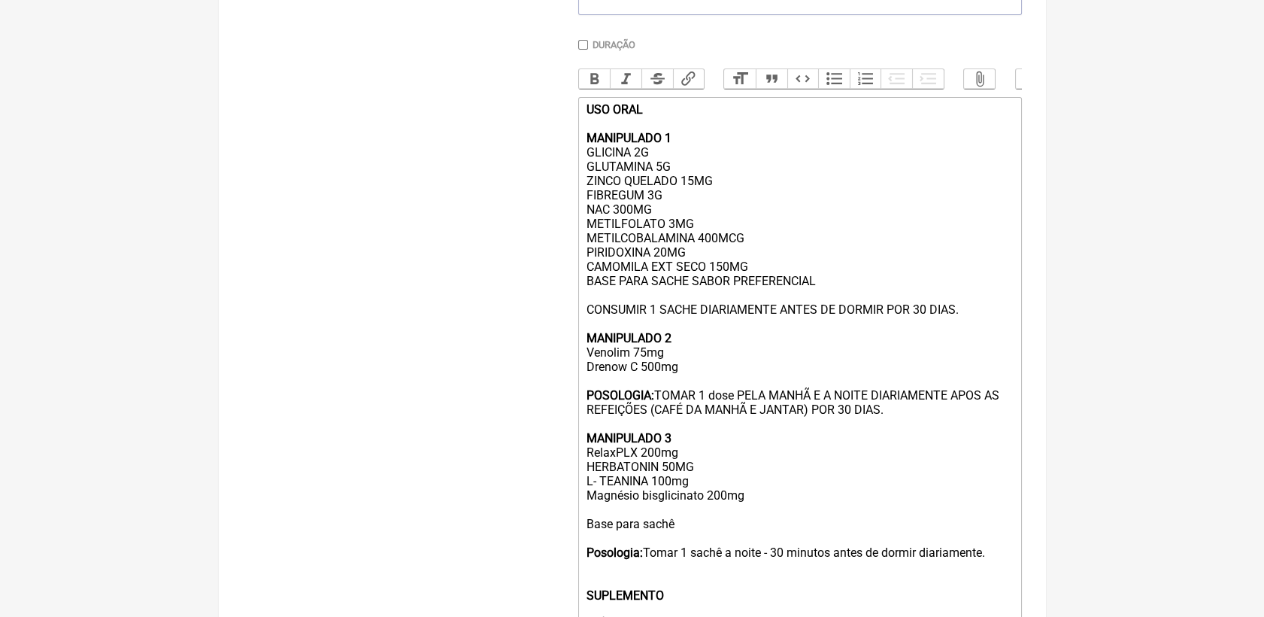
scroll to position [401, 0]
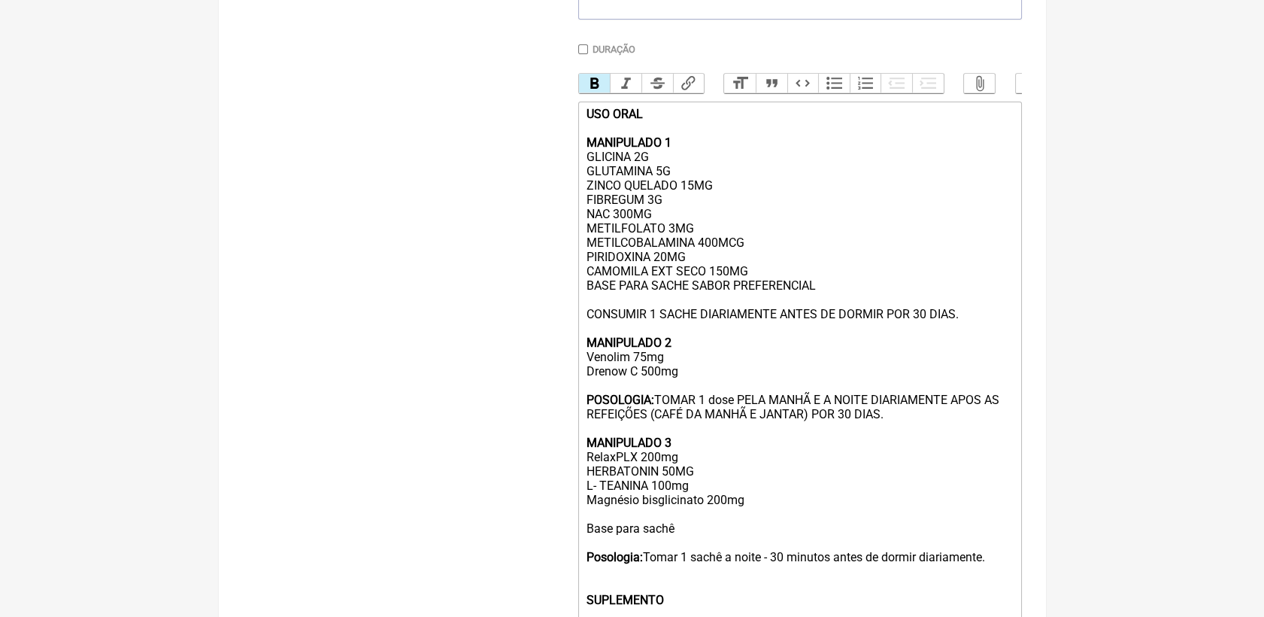
click at [592, 93] on button "Bold" at bounding box center [595, 84] width 32 height 20
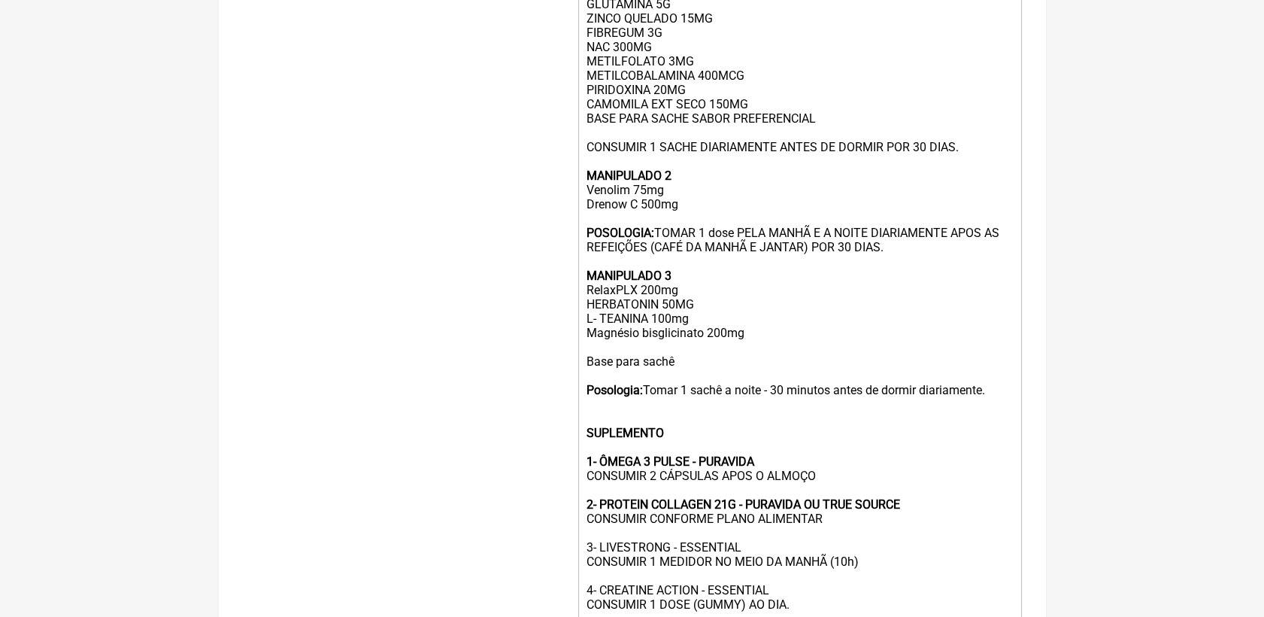
scroll to position [651, 0]
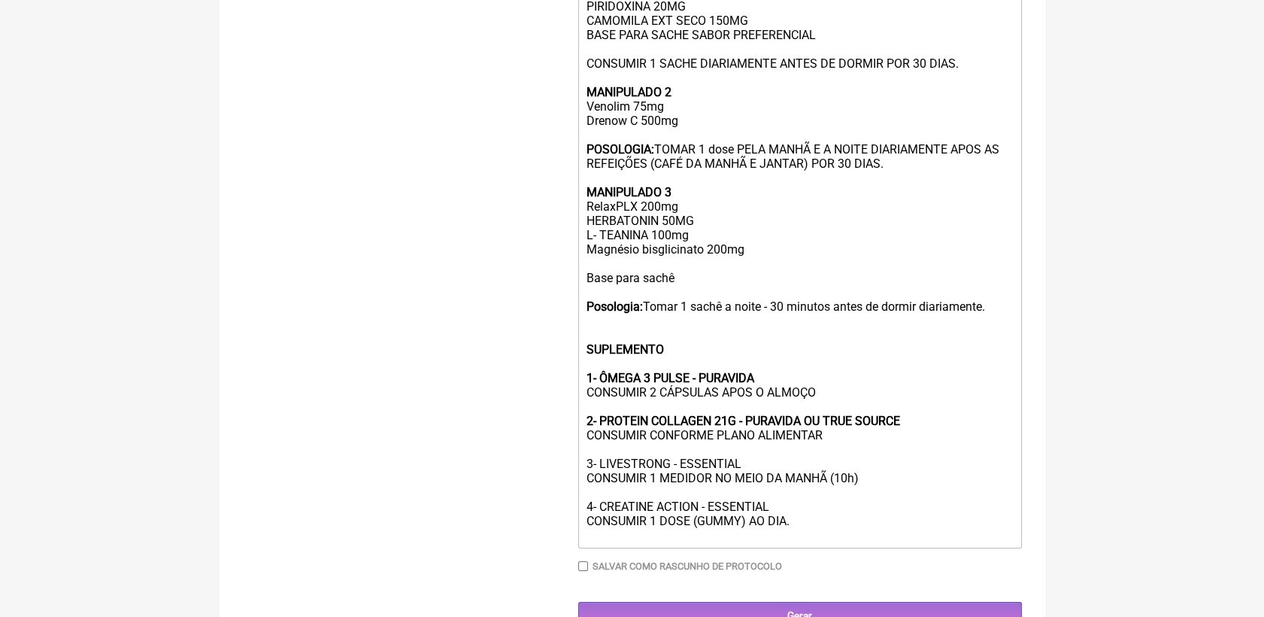
drag, startPoint x: 587, startPoint y: 496, endPoint x: 746, endPoint y: 498, distance: 159.4
click at [746, 498] on div "USO ORAL MANIPULADO 1 GLICINA 2G GLUTAMINA 5G ZINCO QUELADO 15MG FIBREGUM 3G NA…" at bounding box center [799, 199] width 427 height 686
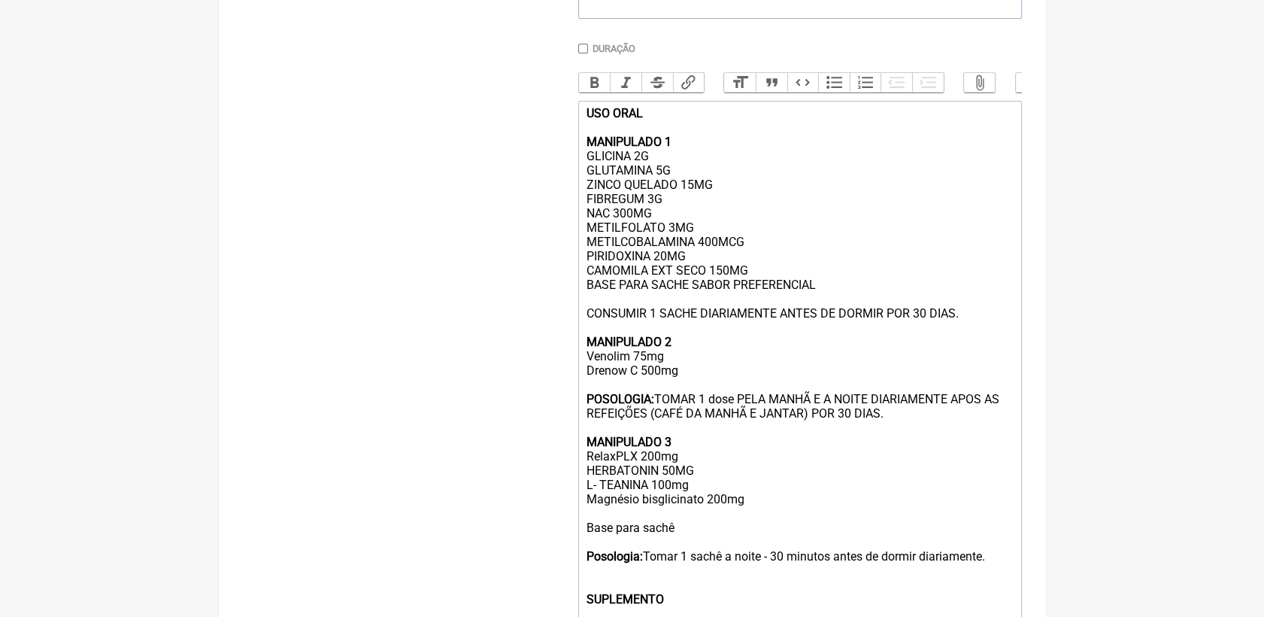
scroll to position [401, 0]
click at [590, 92] on button "Bold" at bounding box center [595, 84] width 32 height 20
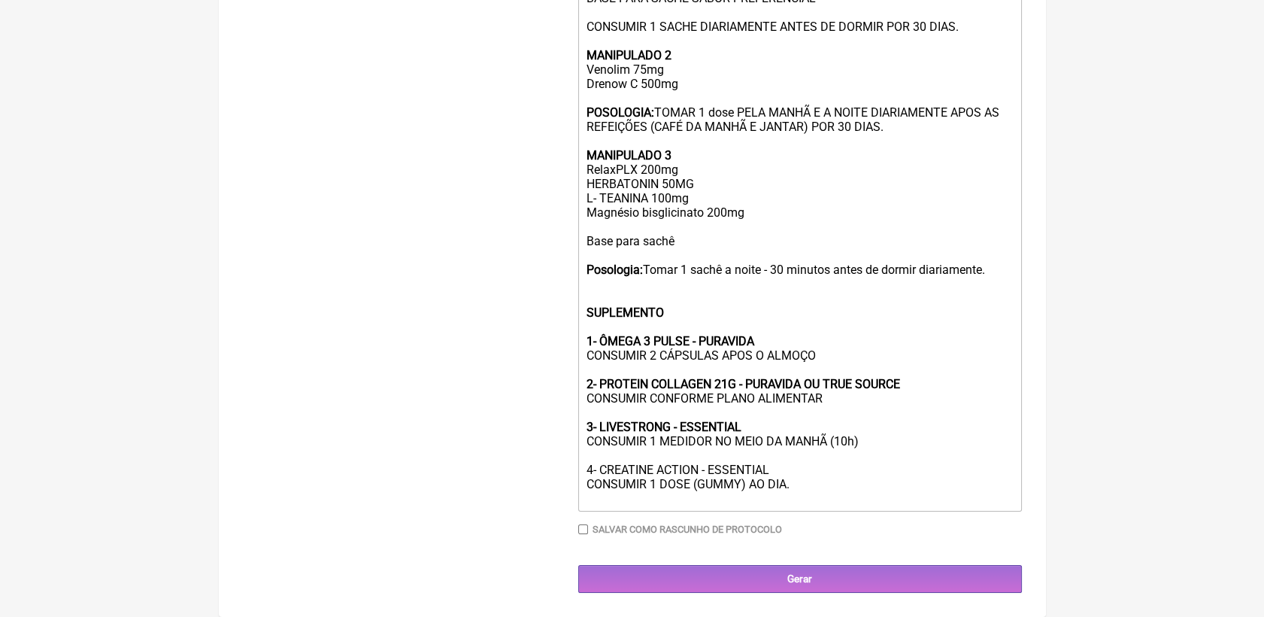
scroll to position [725, 0]
drag, startPoint x: 589, startPoint y: 463, endPoint x: 767, endPoint y: 466, distance: 178.2
click at [767, 466] on div "USO ORAL MANIPULADO 1 GLICINA 2G GLUTAMINA 5G ZINCO QUELADO 15MG FIBREGUM 3G NA…" at bounding box center [799, 163] width 427 height 686
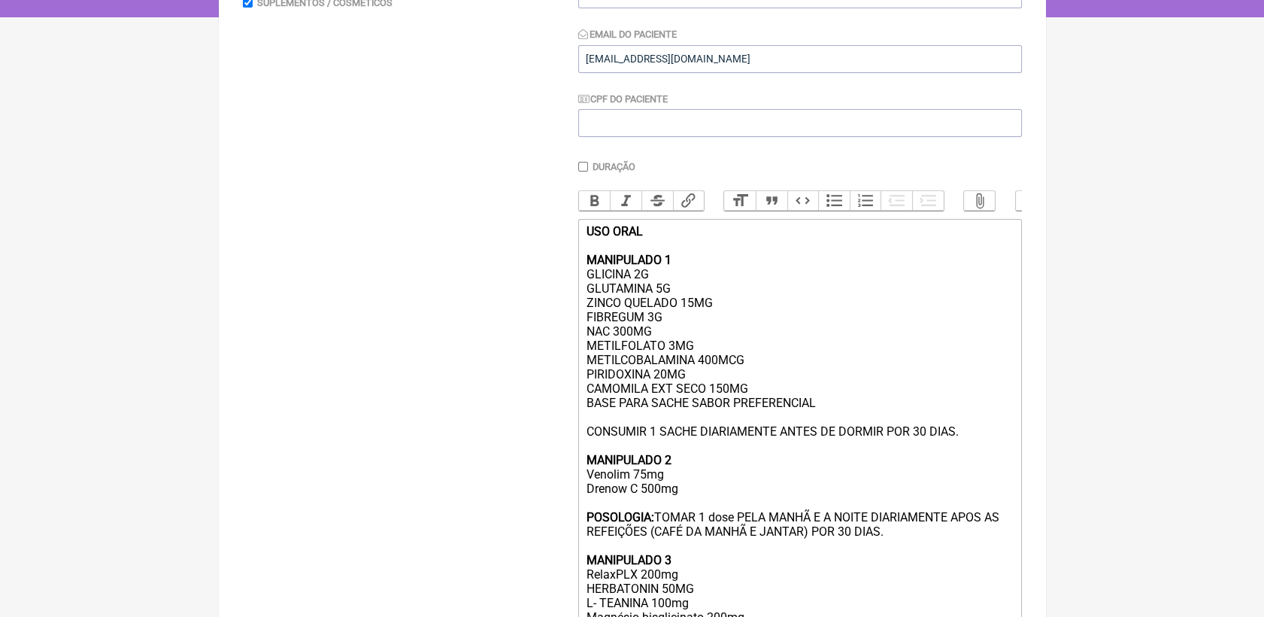
scroll to position [223, 0]
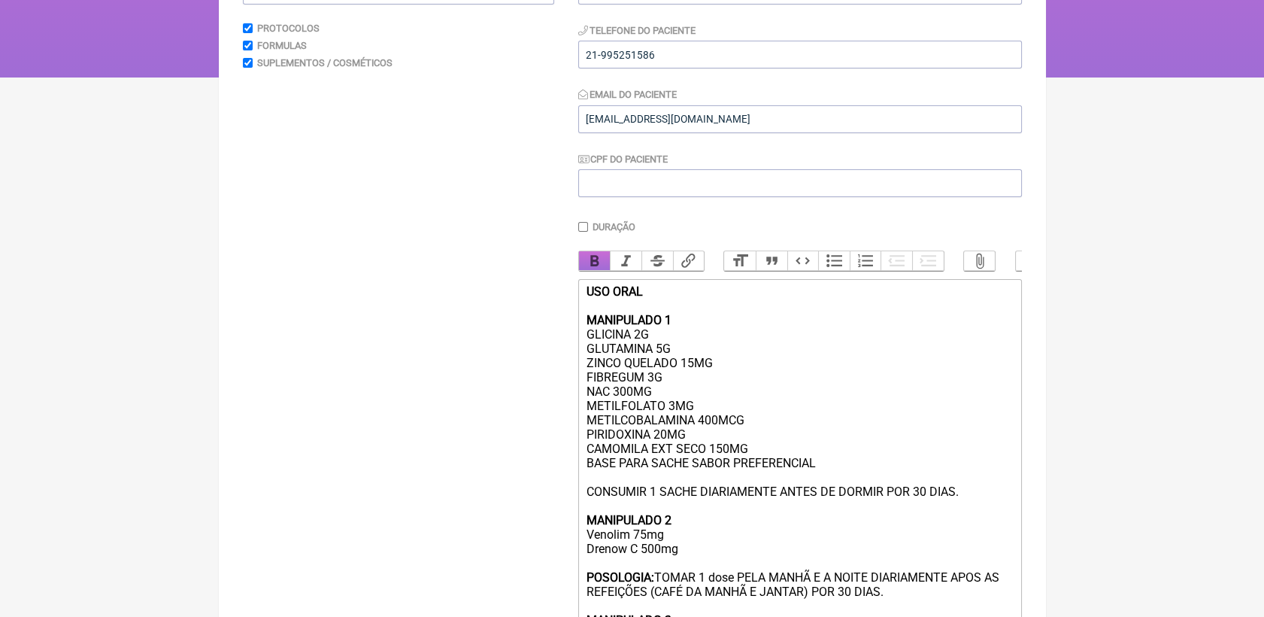
click at [593, 268] on button "Bold" at bounding box center [595, 261] width 32 height 20
click at [833, 371] on div "USO ORAL MANIPULADO 1 GLICINA 2G GLUTAMINA 5G ZINCO QUELADO 15MG FIBREGUM 3G NA…" at bounding box center [799, 627] width 427 height 686
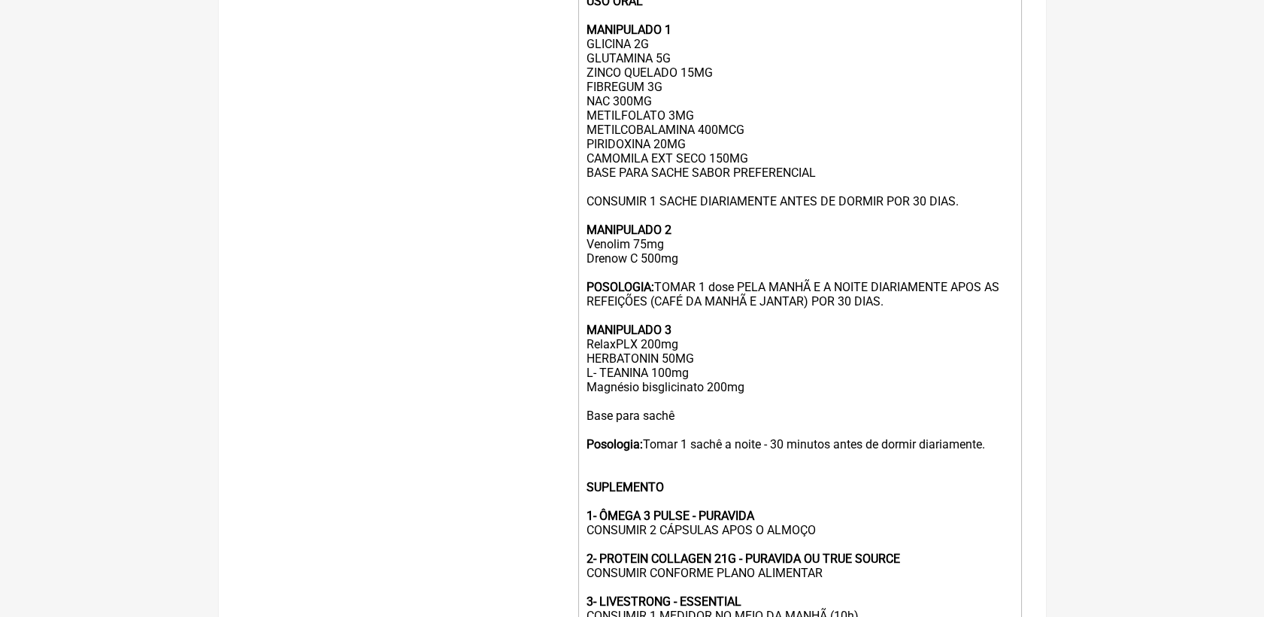
scroll to position [641, 0]
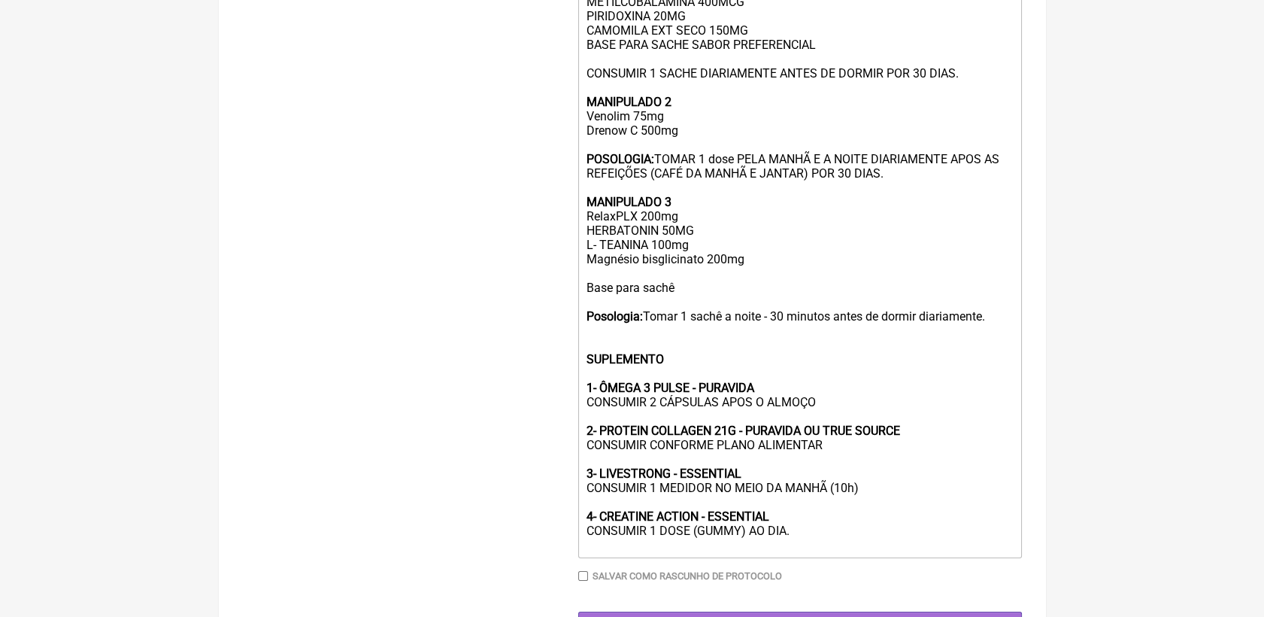
click at [853, 551] on div "USO ORAL MANIPULADO 1 GLICINA 2G GLUTAMINA 5G ZINCO QUELADO 15MG FIBREGUM 3G NA…" at bounding box center [799, 209] width 427 height 686
click at [851, 552] on div "USO ORAL MANIPULADO 1 GLICINA 2G GLUTAMINA 5G ZINCO QUELADO 15MG FIBREGUM 3G NA…" at bounding box center [799, 209] width 427 height 686
click at [652, 552] on div "USO ORAL MANIPULADO 1 GLICINA 2G GLUTAMINA 5G ZINCO QUELADO 15MG FIBREGUM 3G NA…" at bounding box center [799, 209] width 427 height 686
drag, startPoint x: 651, startPoint y: 567, endPoint x: 813, endPoint y: 567, distance: 161.7
click at [813, 552] on div "USO ORAL MANIPULADO 1 GLICINA 2G GLUTAMINA 5G ZINCO QUELADO 15MG FIBREGUM 3G NA…" at bounding box center [799, 209] width 427 height 686
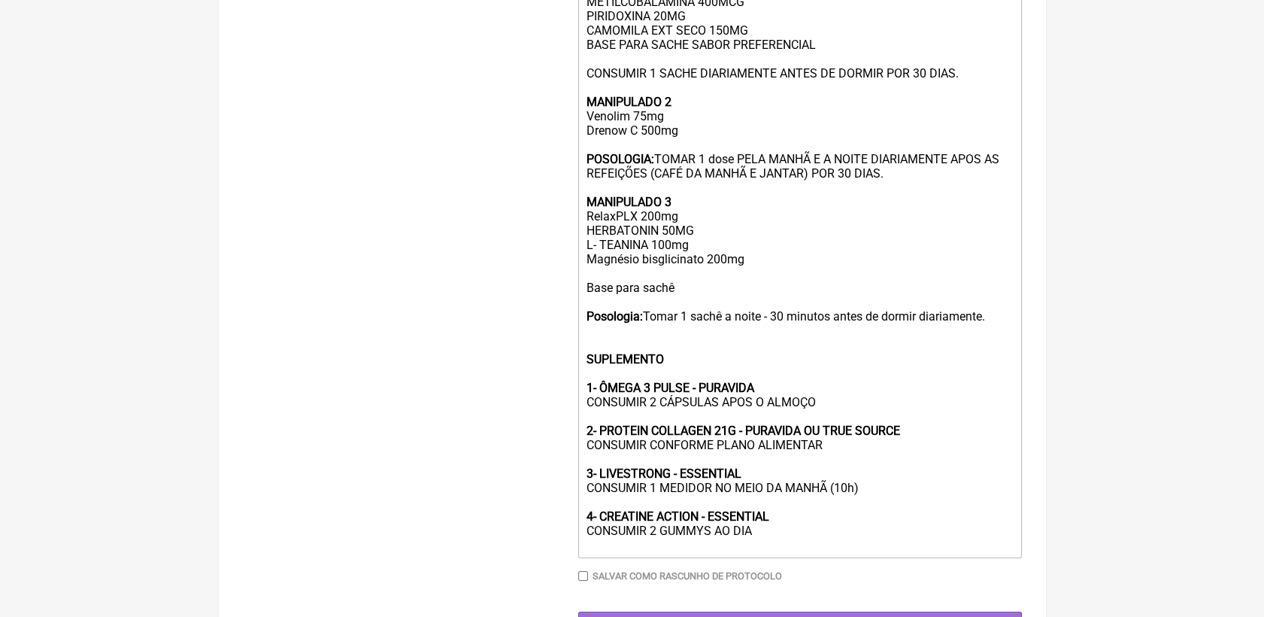
type trix-editor "<div><strong>USO ORAL<br><br>MANIPULADO 1</strong><br>GLICINA 2G<br>GLUTAMINA 5…"
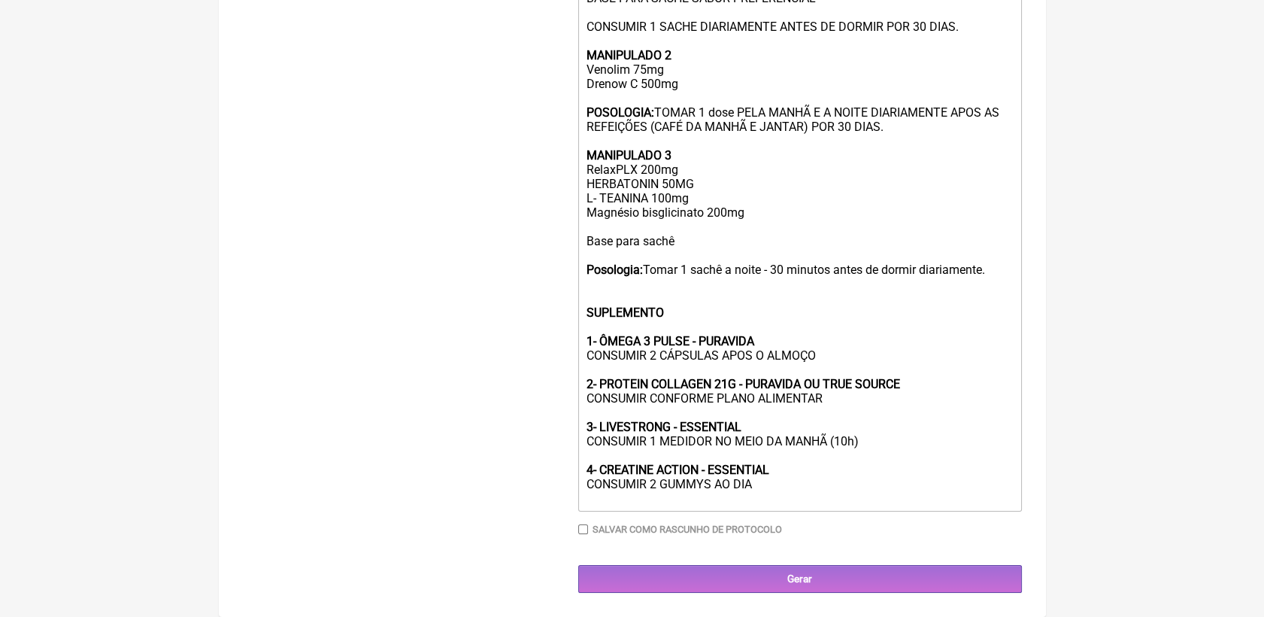
scroll to position [725, 0]
click at [814, 582] on input "Gerar" at bounding box center [800, 579] width 444 height 28
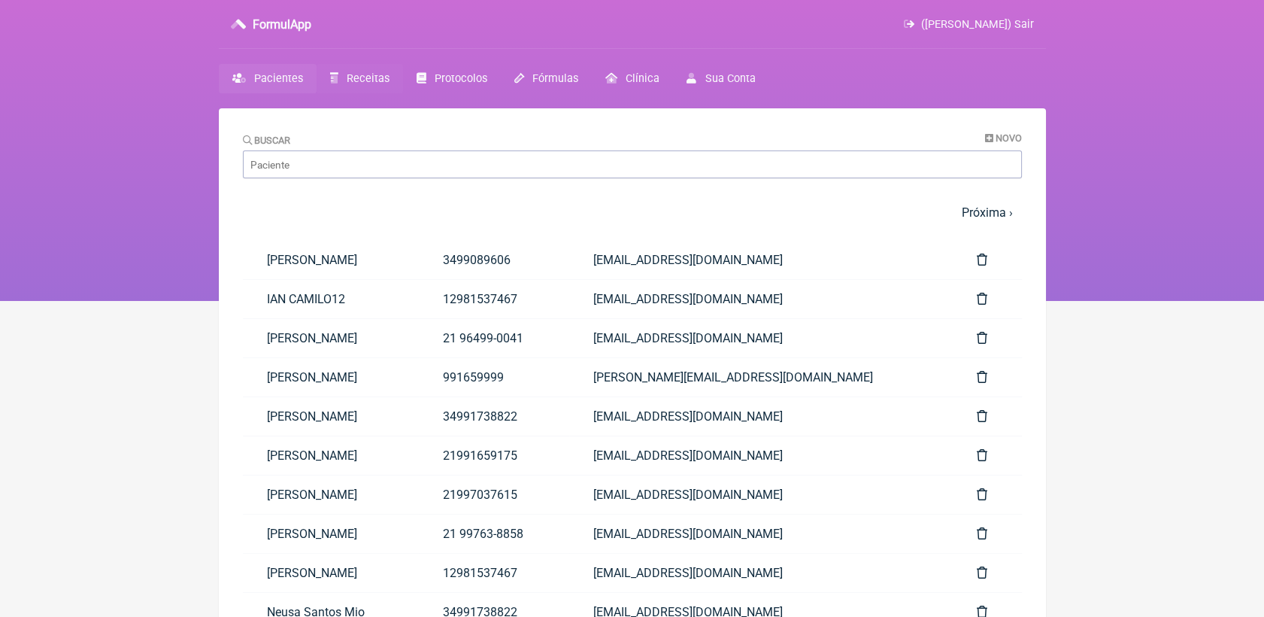
click at [358, 75] on span "Receitas" at bounding box center [368, 78] width 43 height 13
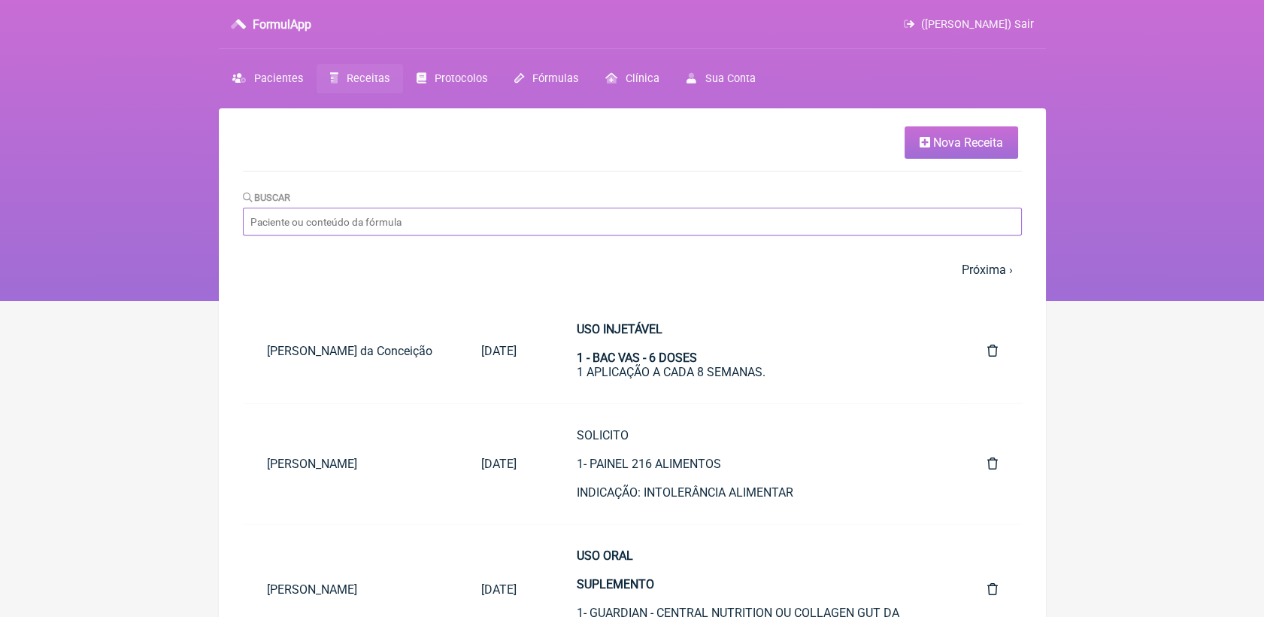
click at [537, 214] on input "Buscar" at bounding box center [632, 222] width 779 height 28
type input "karem"
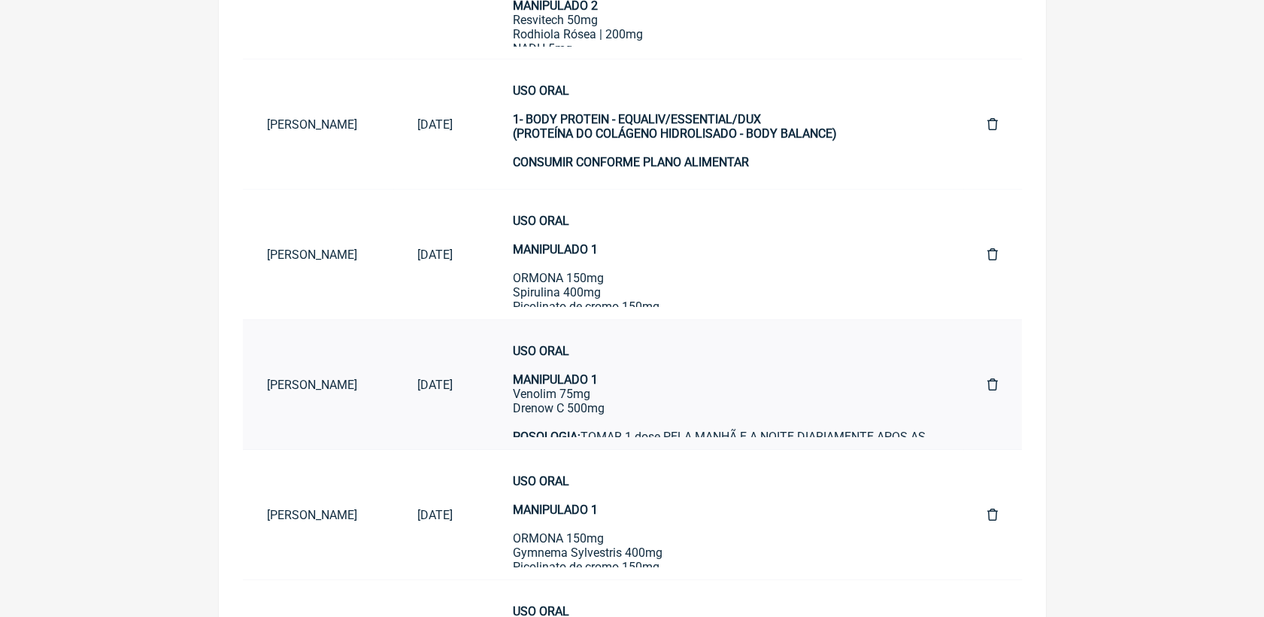
click at [613, 402] on div "USO ORAL MANIPULADO 1 Venolim 75mg Drenow C 500mg POSOLOGIA: TOMAR 1 dose PELA …" at bounding box center [720, 537] width 414 height 386
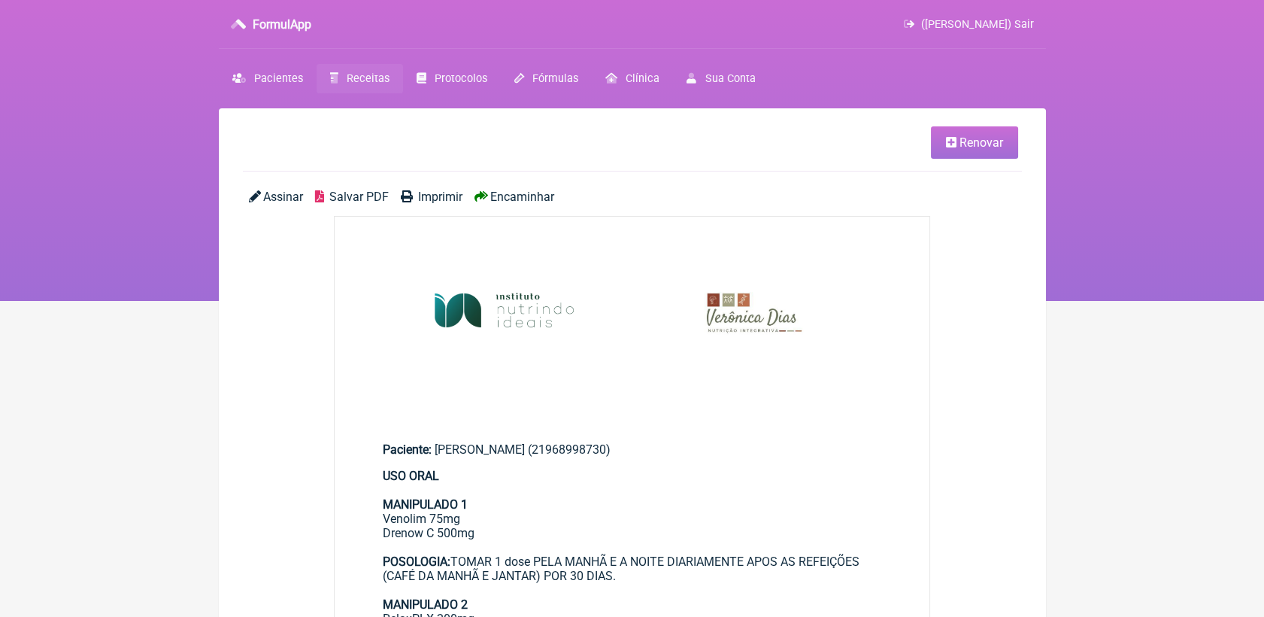
click at [950, 141] on icon at bounding box center [951, 142] width 11 height 12
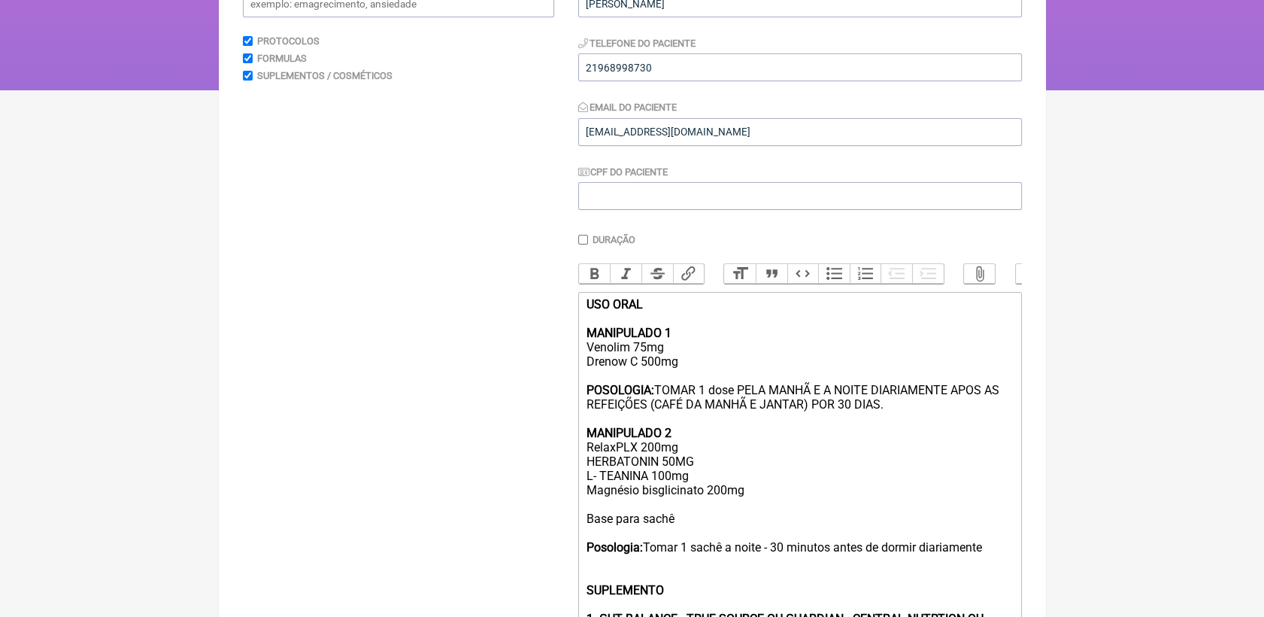
scroll to position [250, 0]
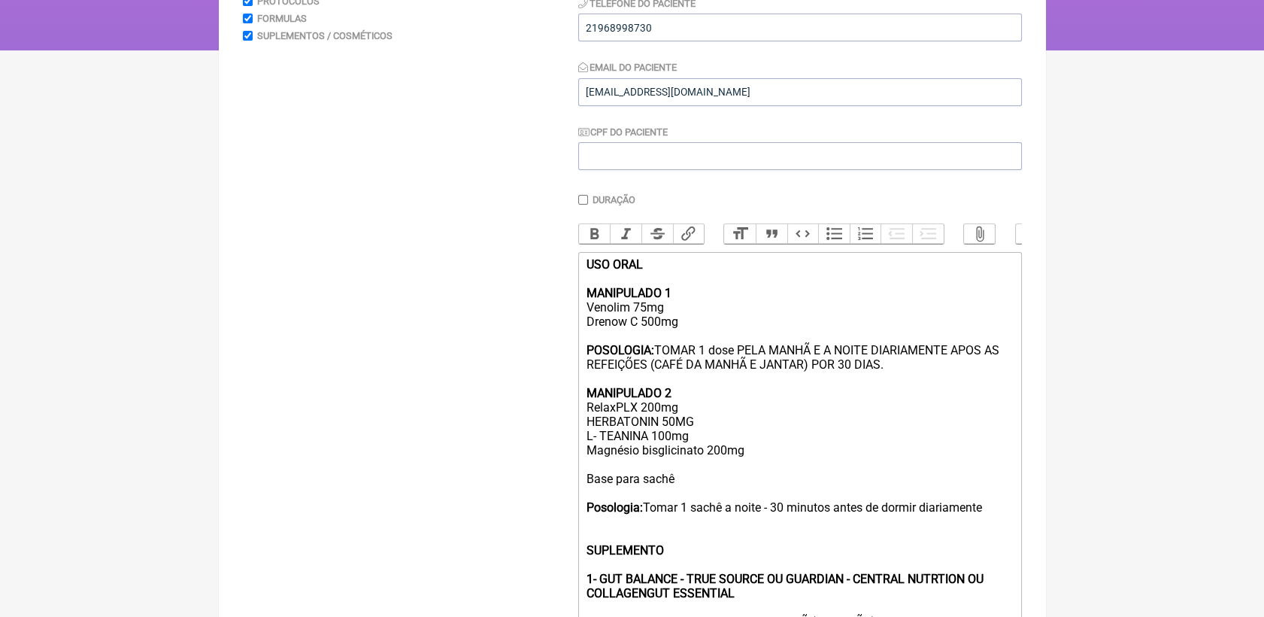
drag, startPoint x: 585, startPoint y: 323, endPoint x: 886, endPoint y: 385, distance: 307.2
click at [886, 385] on div "USO ORAL MANIPULADO 1 Venolim 75mg Drenow C 500mg POSOLOGIA: TOMAR 1 dose PELA …" at bounding box center [799, 450] width 427 height 386
type trix-editor "<div><strong>USO ORAL<br><br>MANIPULADO 1</strong><br>Venolim 75mg<br>Drenow C …"
copy div "Venolim 75mg Drenow C 500mg POSOLOGIA: TOMAR 1 dose PELA MANHÃ E A NOITE DIARIA…"
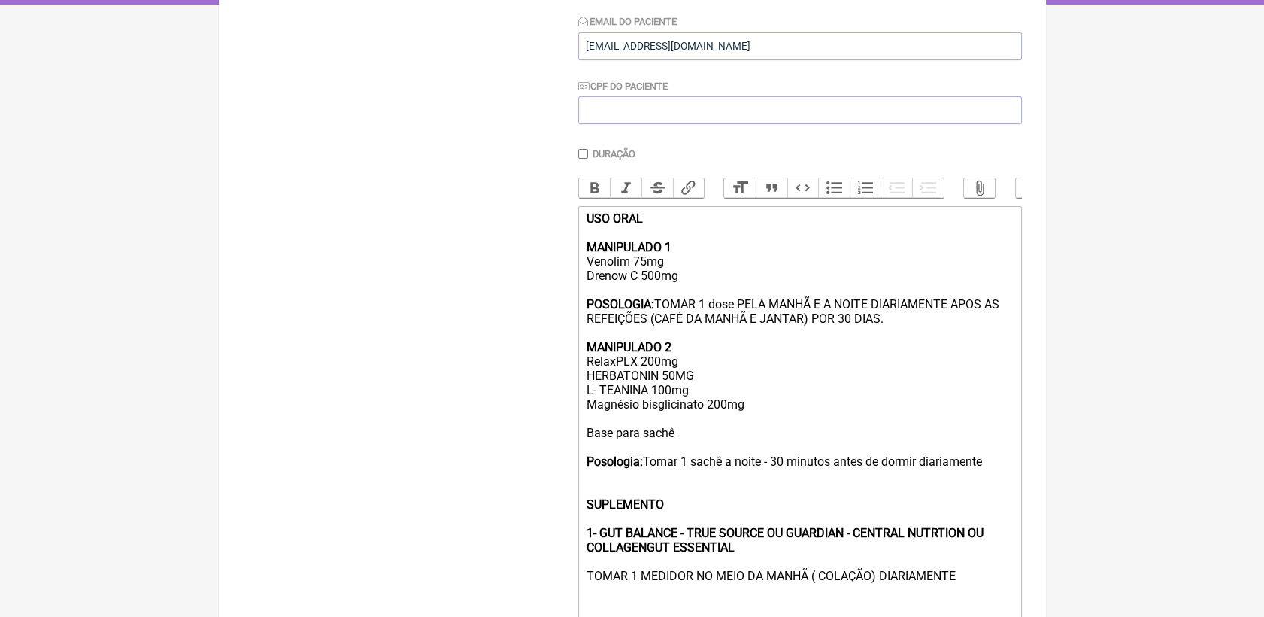
scroll to position [334, 0]
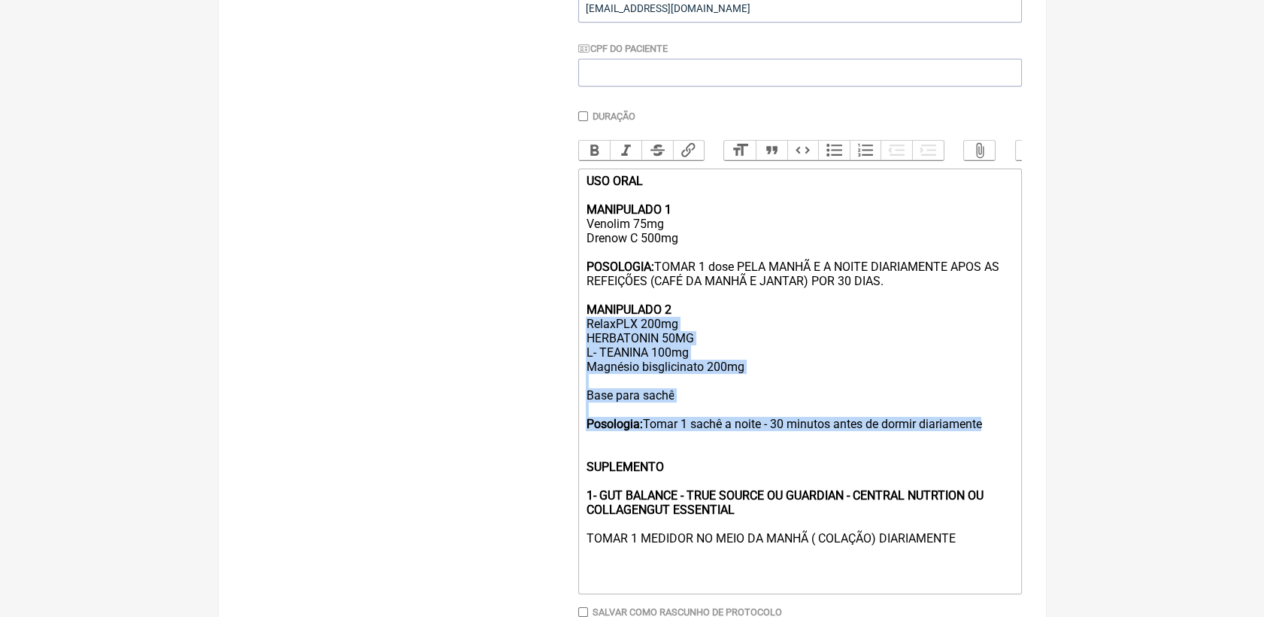
drag, startPoint x: 583, startPoint y: 344, endPoint x: 993, endPoint y: 445, distance: 421.5
click at [993, 445] on trix-editor "USO ORAL MANIPULADO 1 Venolim 75mg Drenow C 500mg POSOLOGIA: TOMAR 1 dose PELA …" at bounding box center [800, 381] width 444 height 426
copy div "RelaxPLX 200mg HERBATONIN 50MG L- TEANINA 100mg Magnésio bisglicinato 200mg Bas…"
click at [743, 379] on div "USO ORAL MANIPULADO 1 Venolim 75mg Drenow C 500mg POSOLOGIA: TOMAR 1 dose PELA …" at bounding box center [799, 367] width 427 height 386
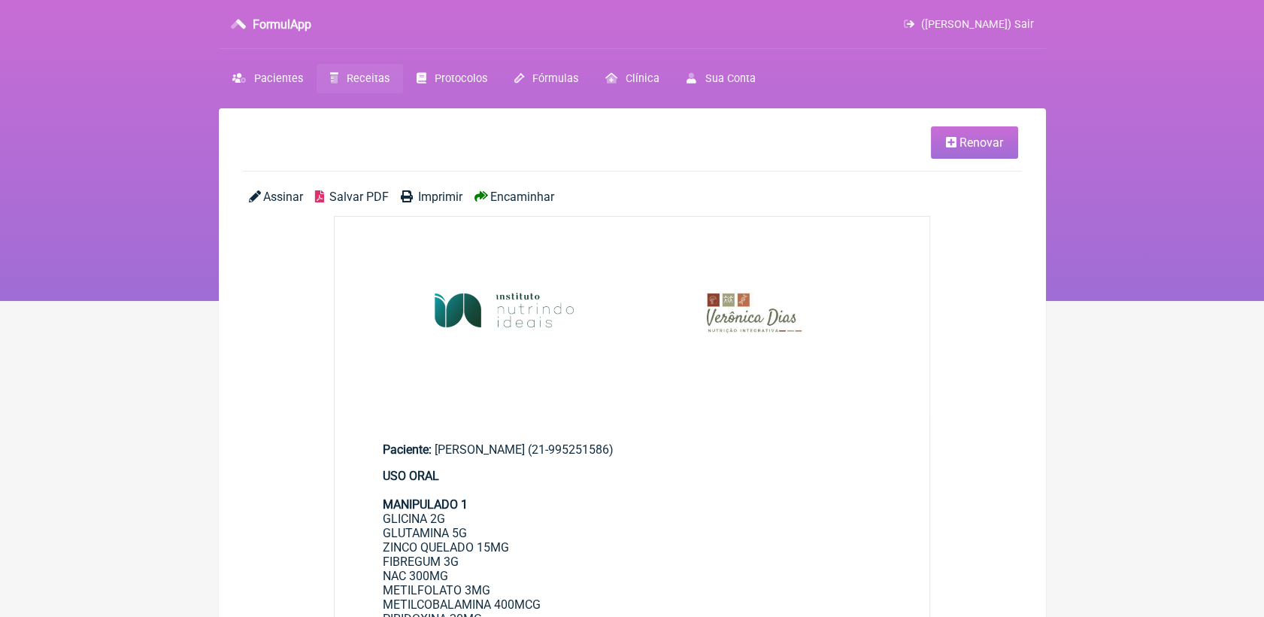
click at [361, 194] on span "Salvar PDF" at bounding box center [358, 196] width 59 height 14
